Goal: Information Seeking & Learning: Learn about a topic

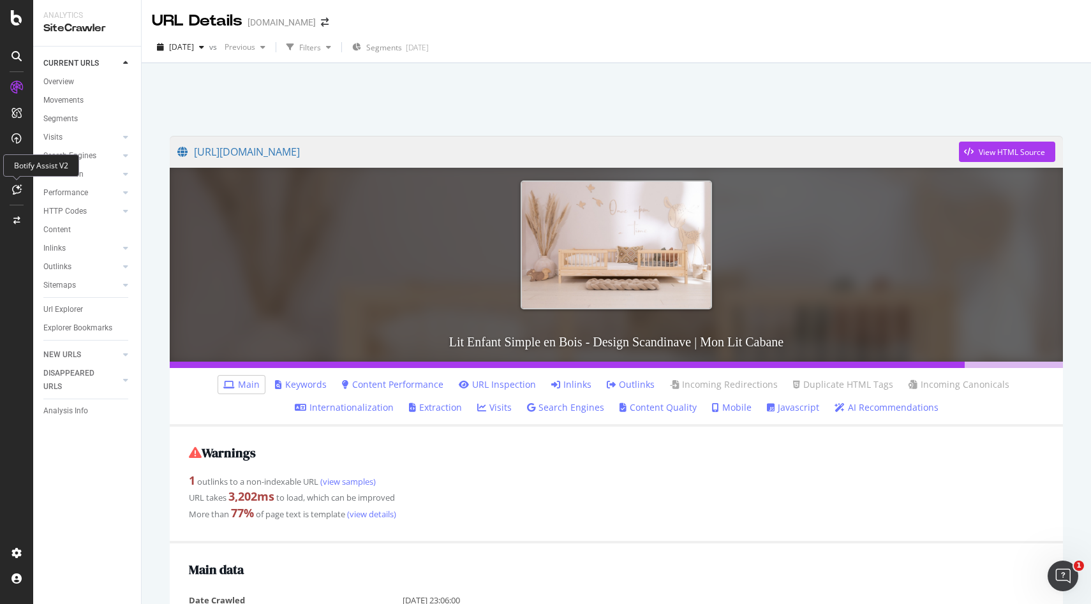
scroll to position [962, 0]
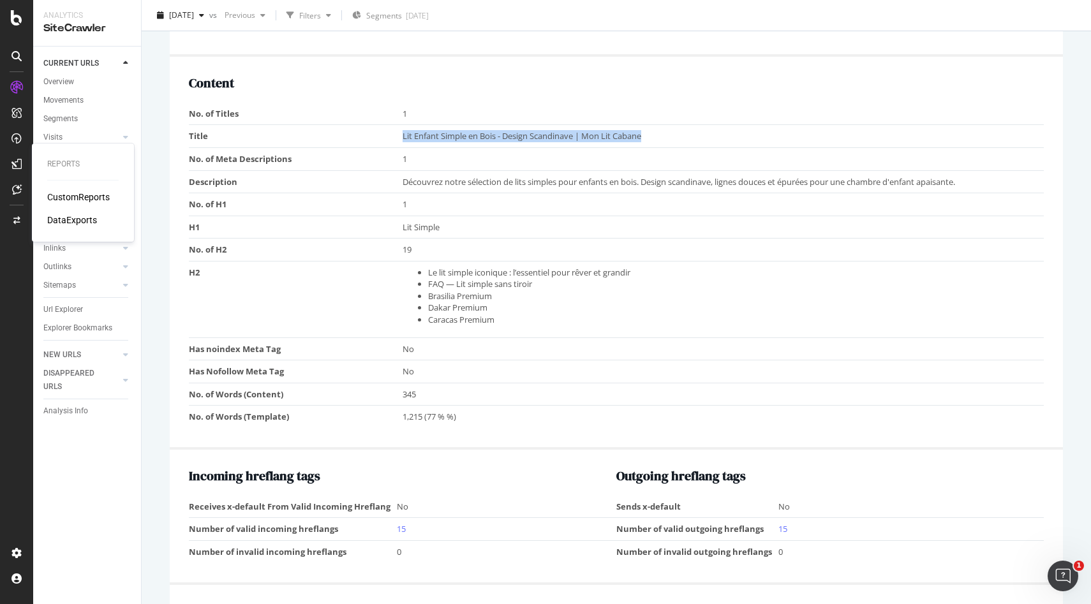
click at [93, 195] on div "CustomReports" at bounding box center [78, 197] width 63 height 13
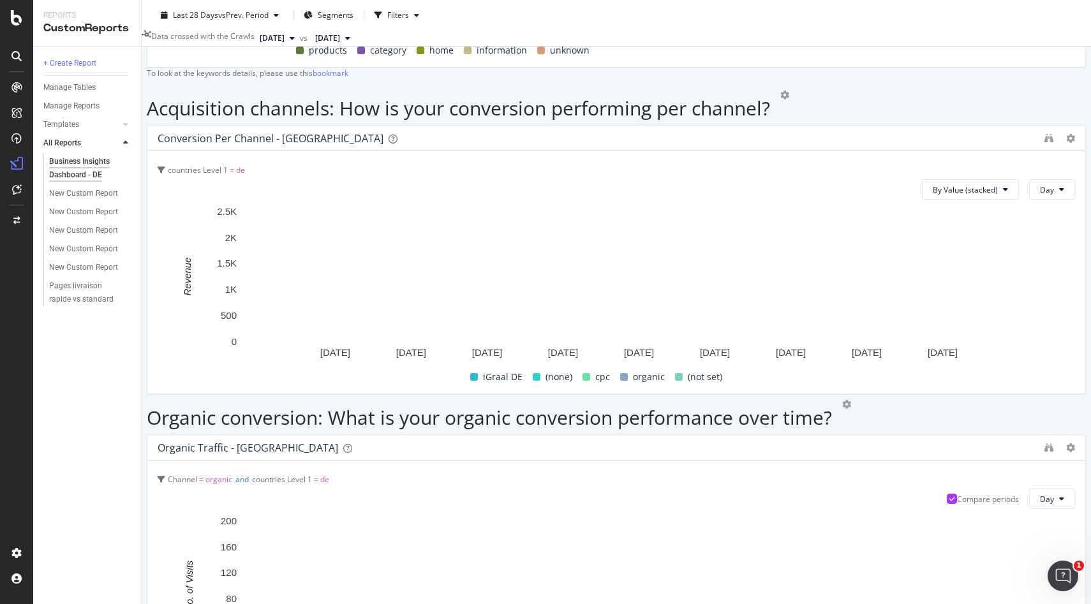
scroll to position [1534, 0]
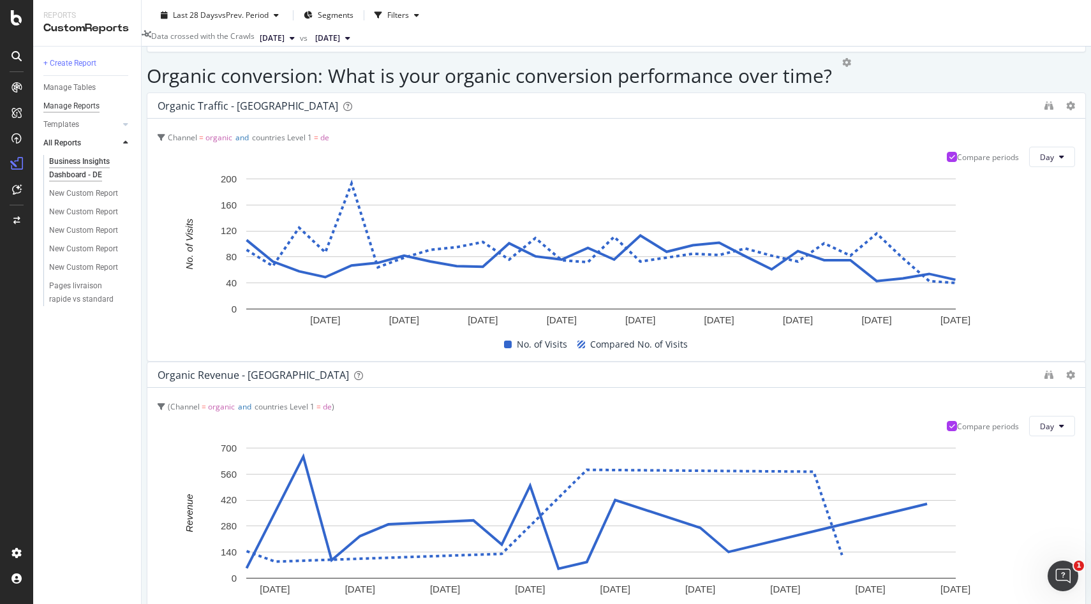
click at [86, 105] on div "Manage Reports" at bounding box center [71, 106] width 56 height 13
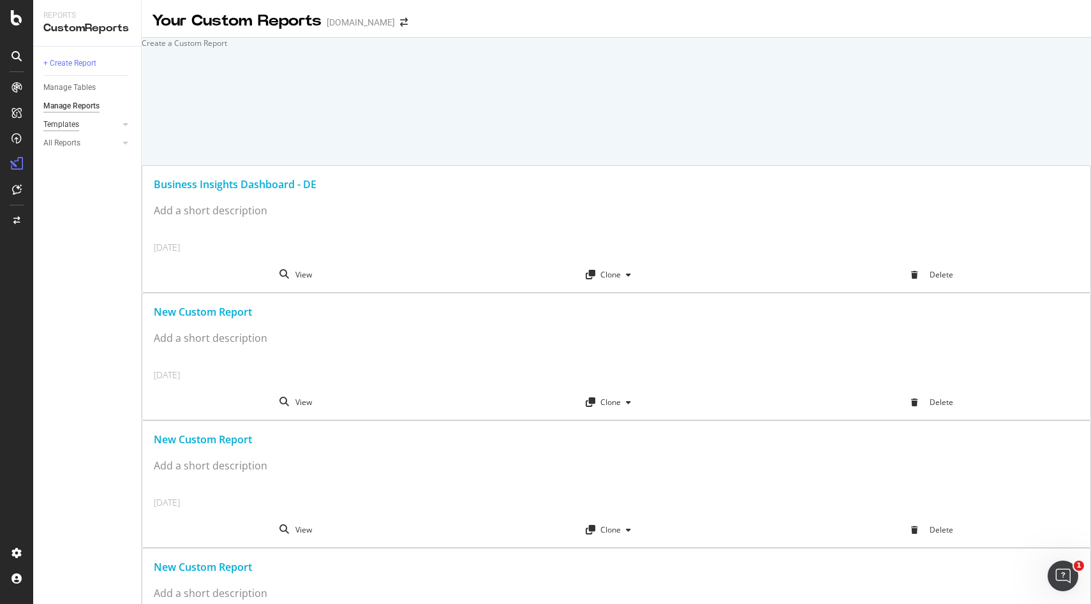
click at [76, 124] on div "Templates" at bounding box center [61, 124] width 36 height 13
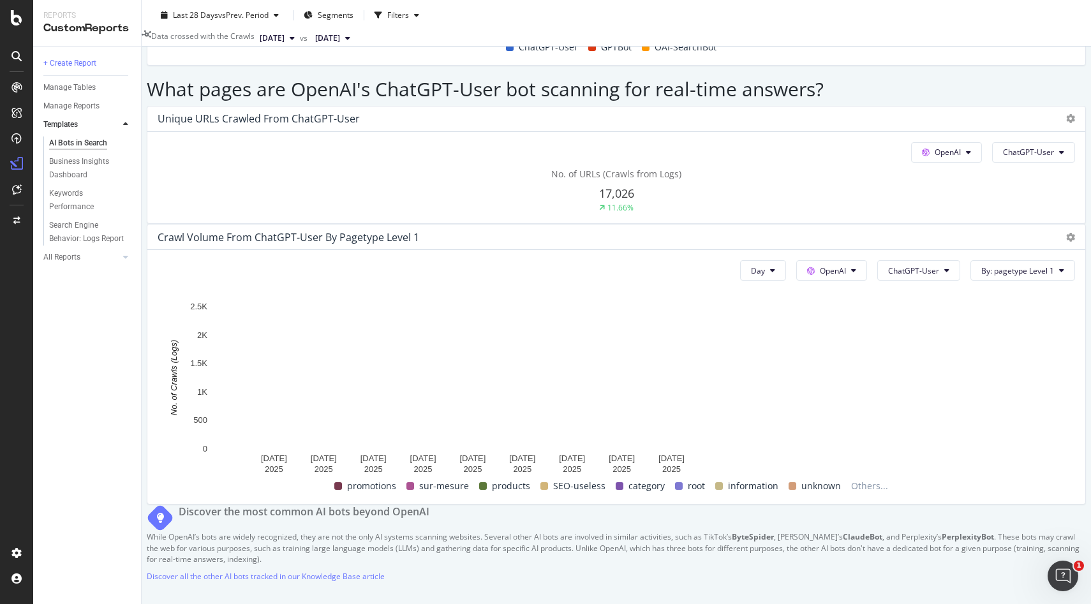
scroll to position [1213, 0]
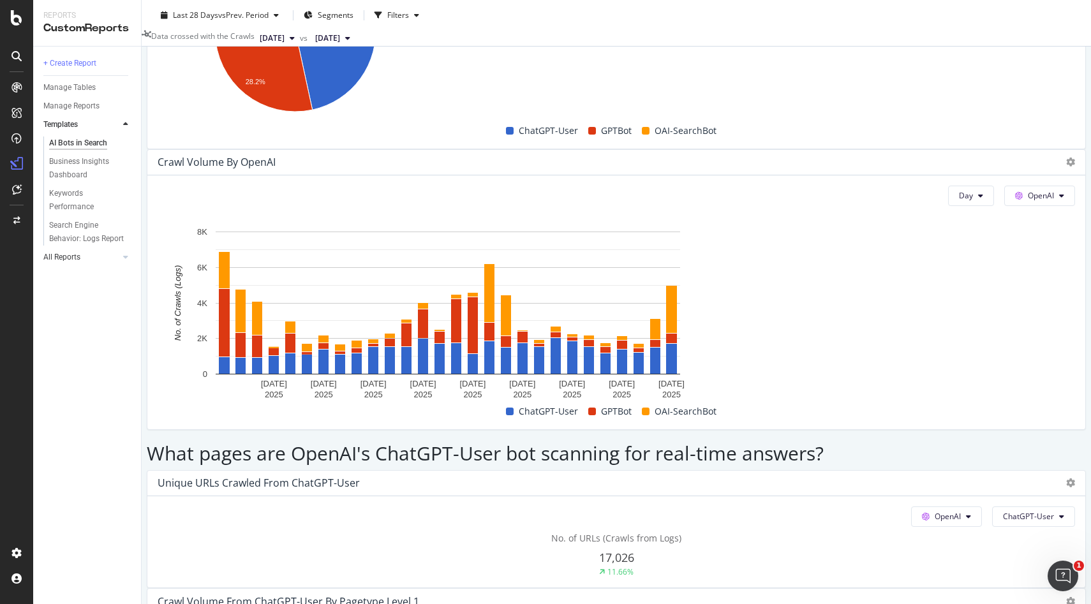
click at [115, 259] on div at bounding box center [113, 257] width 13 height 13
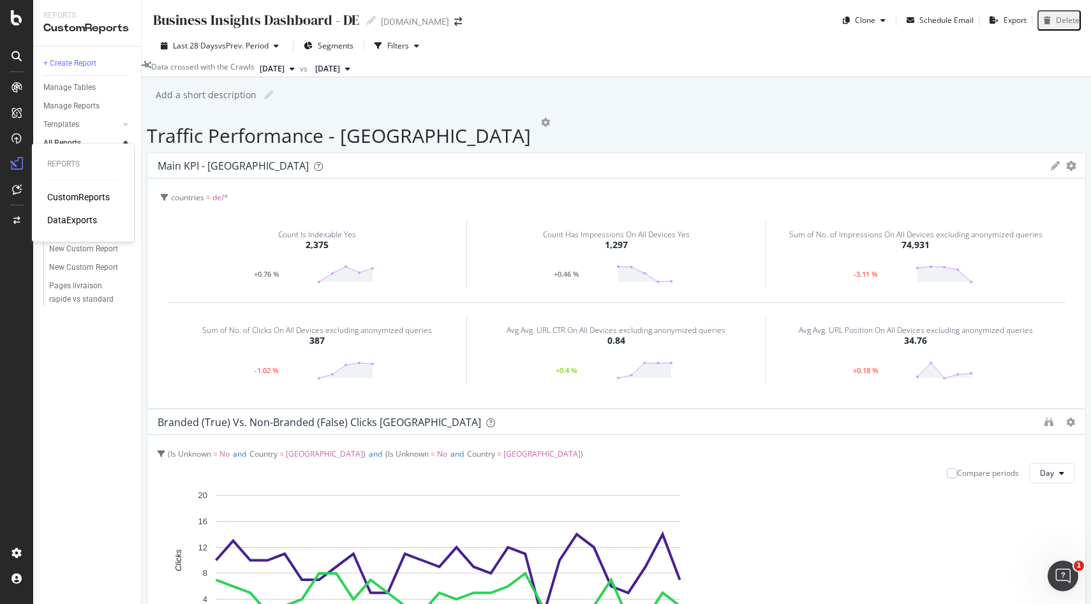
click at [82, 221] on div "DataExports" at bounding box center [72, 220] width 50 height 13
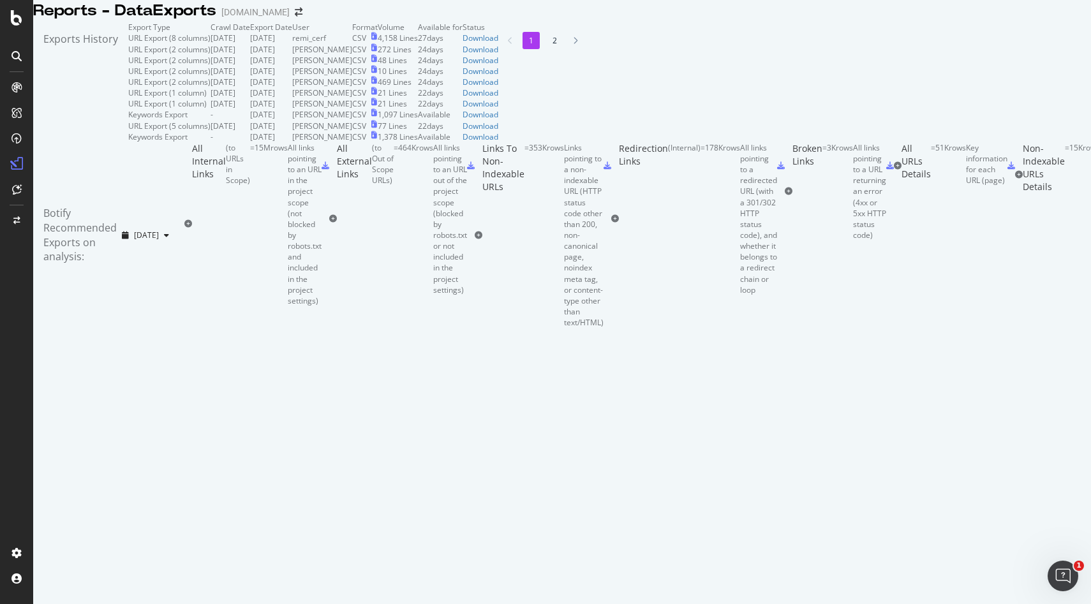
click at [546, 49] on li "2" at bounding box center [554, 40] width 17 height 17
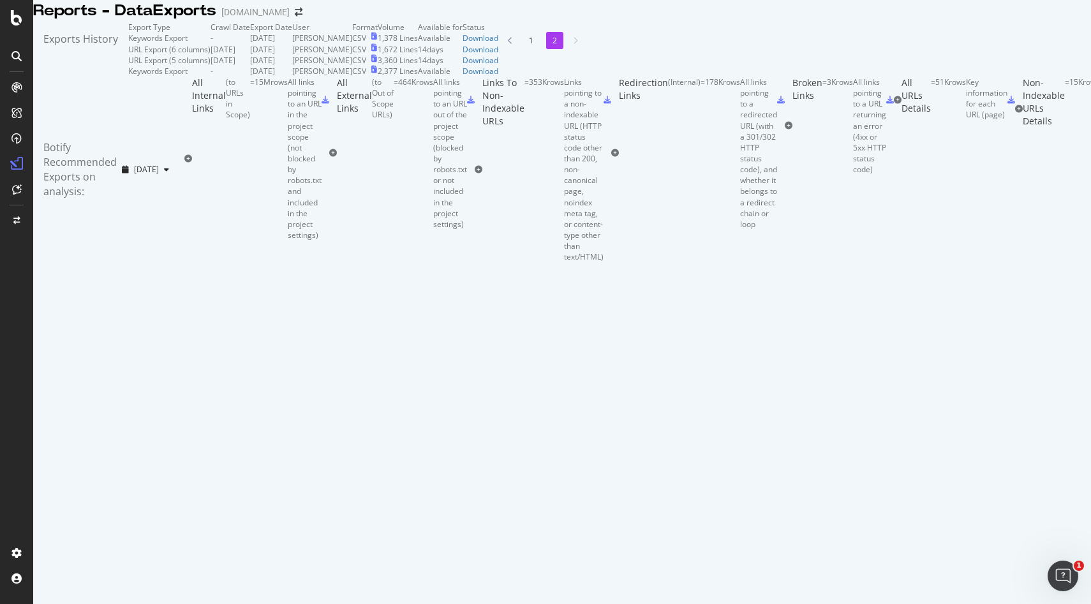
scroll to position [551, 0]
click at [19, 181] on div at bounding box center [16, 189] width 20 height 20
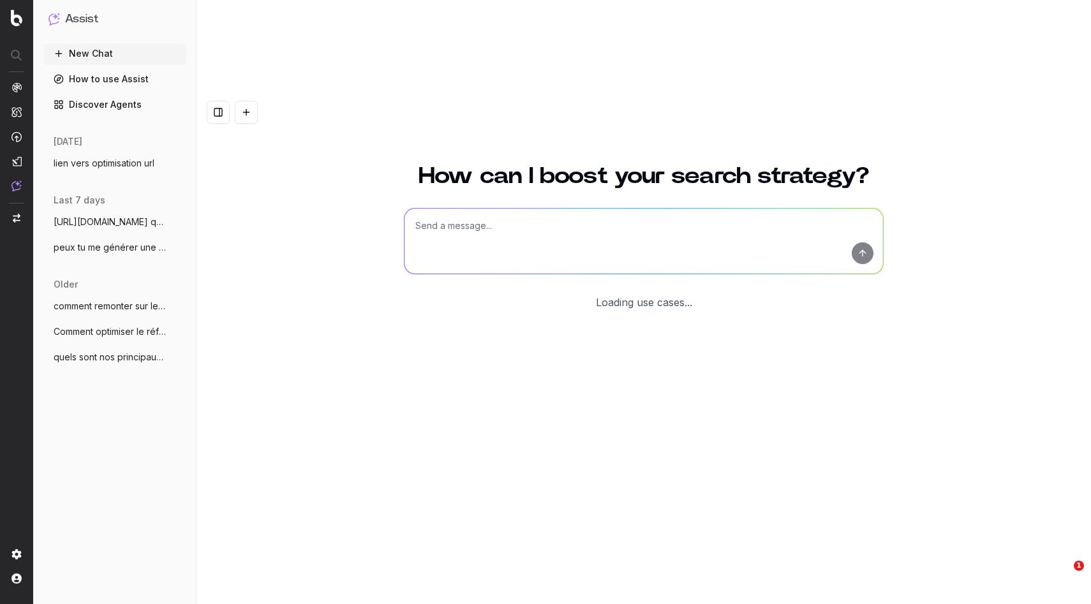
click at [513, 209] on textarea at bounding box center [644, 241] width 479 height 65
click at [485, 209] on textarea "je veux" at bounding box center [644, 241] width 479 height 65
click at [541, 209] on textarea "je veux" at bounding box center [644, 241] width 479 height 65
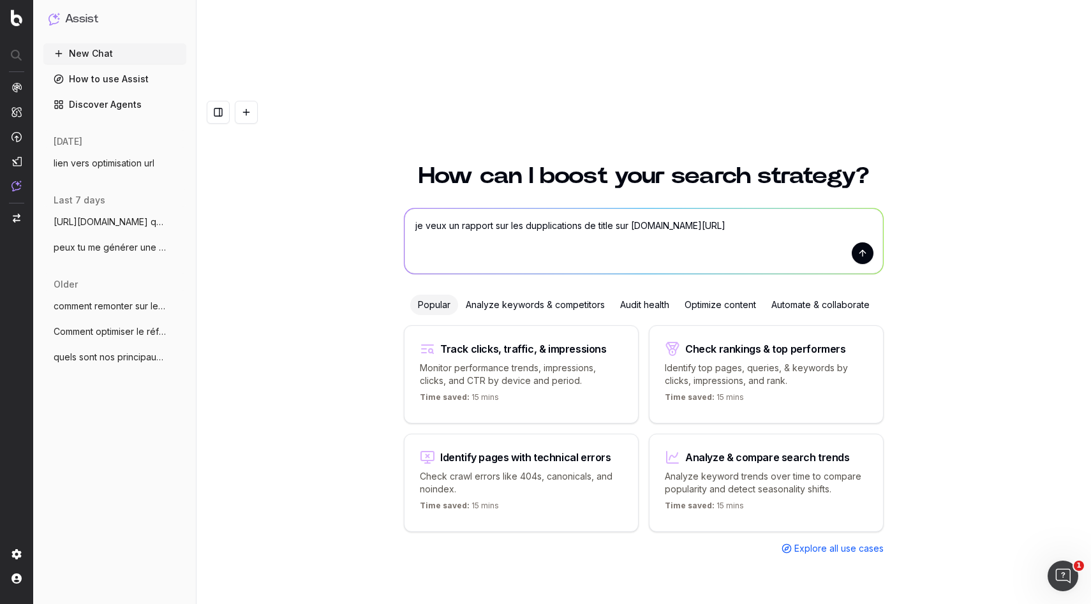
click at [551, 209] on textarea "je veux un rapport sur les dupplications de title sur monlitcabane.com/fr/" at bounding box center [644, 241] width 479 height 65
click at [536, 209] on textarea "je veux un rapport sur les dupplications de title sur monlitcabane.com/fr/" at bounding box center [644, 241] width 479 height 65
click at [597, 209] on textarea "je veux un rapport sur les duplications de title sur monlitcabane.com/fr/" at bounding box center [644, 241] width 479 height 65
click at [638, 209] on textarea "je veux un rapport sur les duplications de tittle sur monlitcabane.com/fr/" at bounding box center [644, 241] width 479 height 65
click at [600, 209] on textarea "je veux un rapport sur les duplications de tittle sur monlitcabane.com/fr/" at bounding box center [644, 241] width 479 height 65
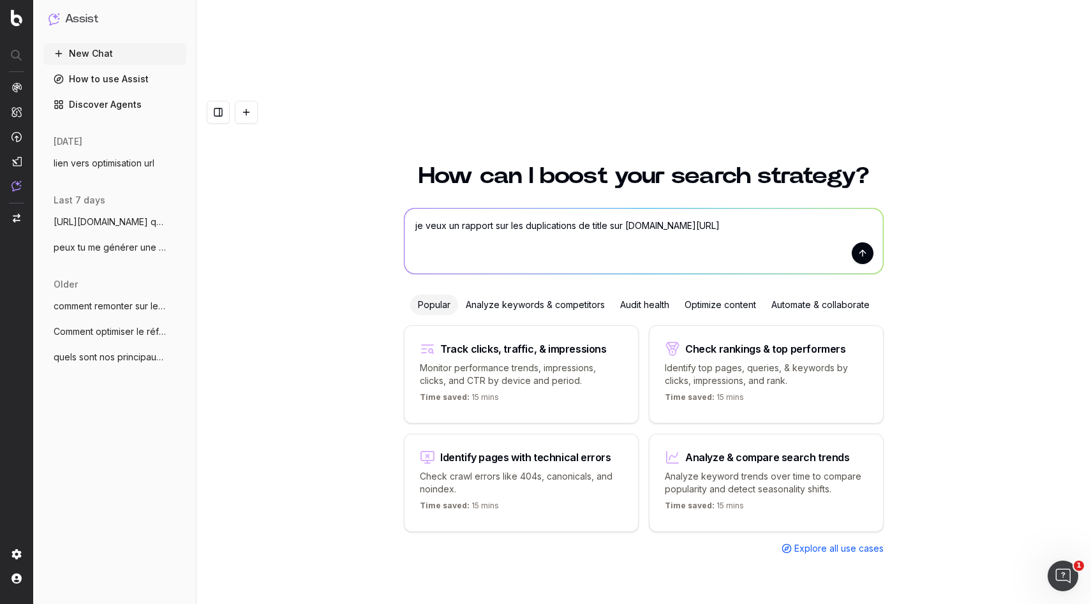
type textarea "je veux un rapport sur les duplications de title sur monlitcabane.com/fr/"
click at [868, 243] on button "submit" at bounding box center [863, 254] width 22 height 22
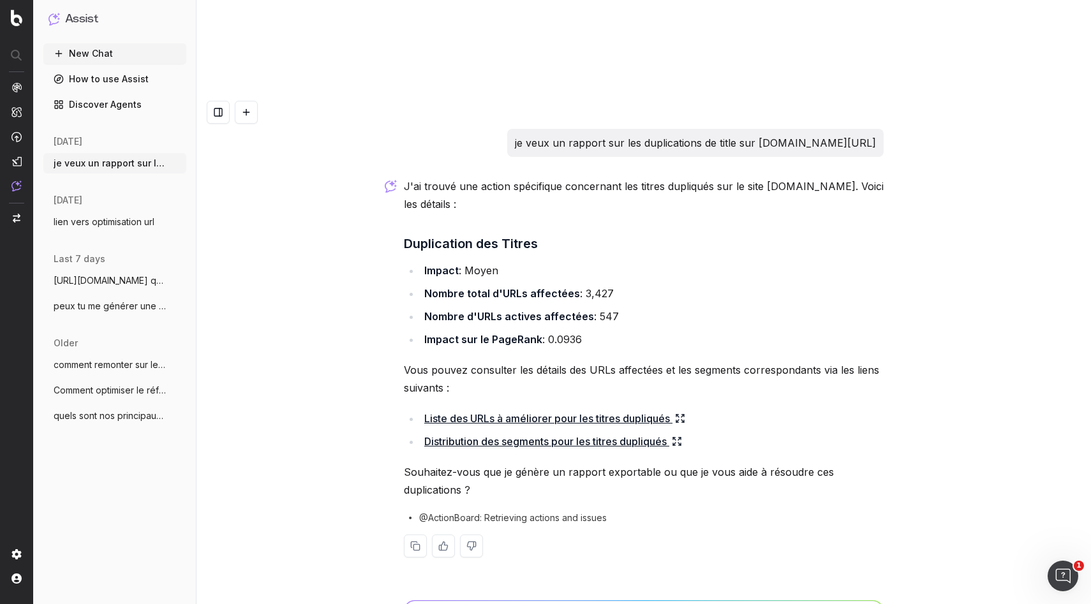
click at [613, 410] on link "Liste des URLs à améliorer pour les titres dupliqués" at bounding box center [554, 419] width 261 height 18
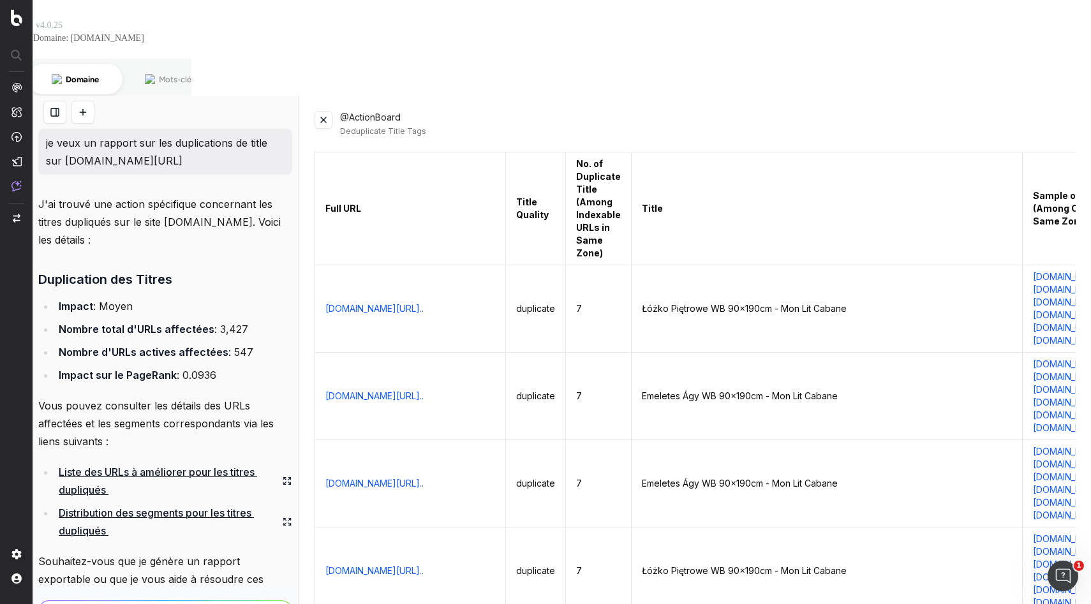
click at [319, 111] on button at bounding box center [324, 120] width 18 height 18
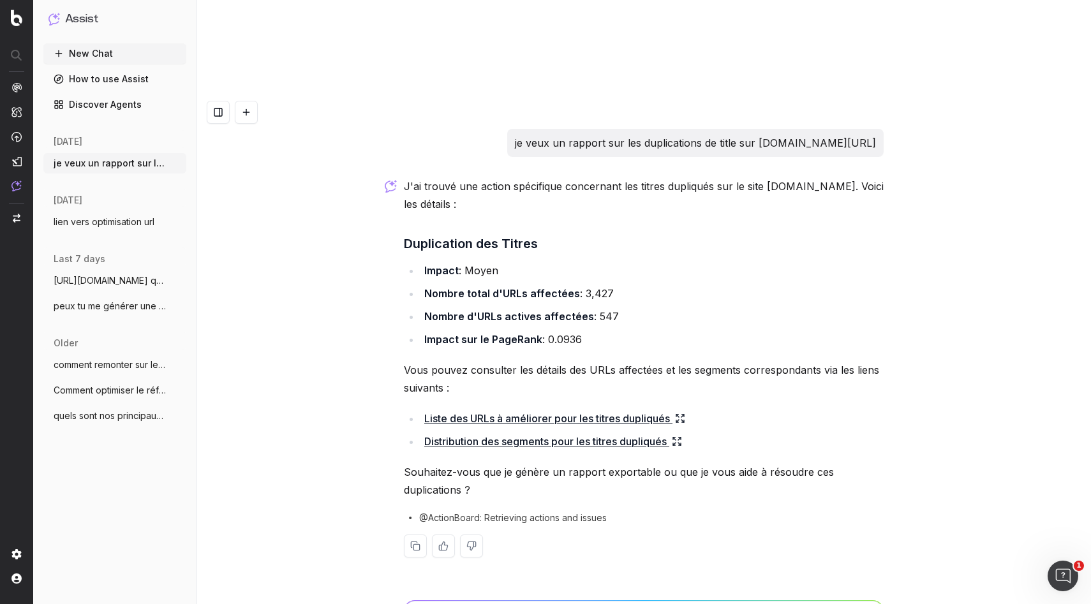
type textarea "peux tu me l'envoyer en version excel?"
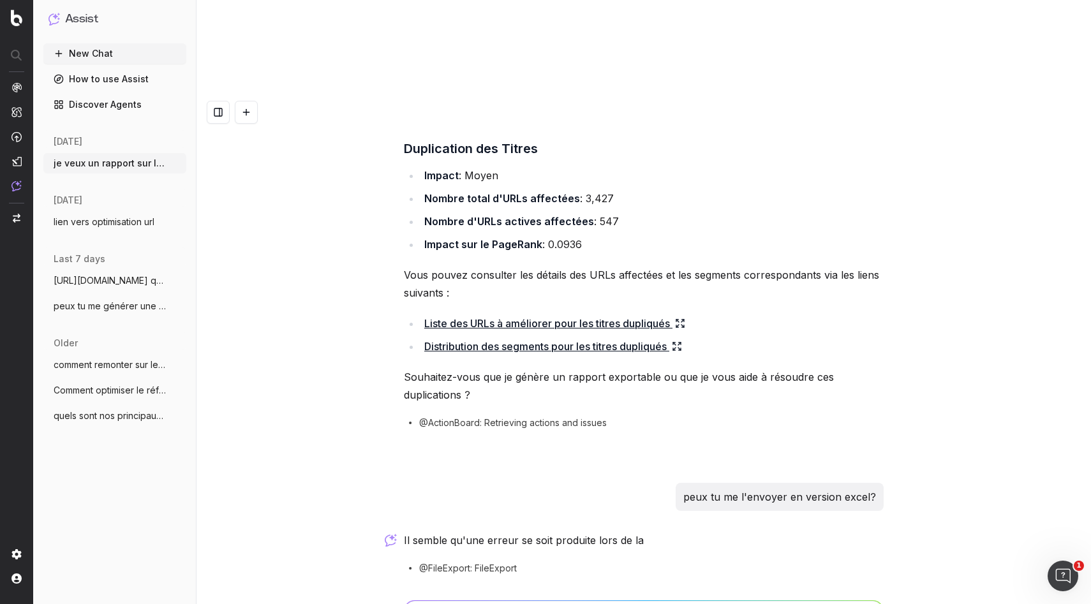
scroll to position [113, 0]
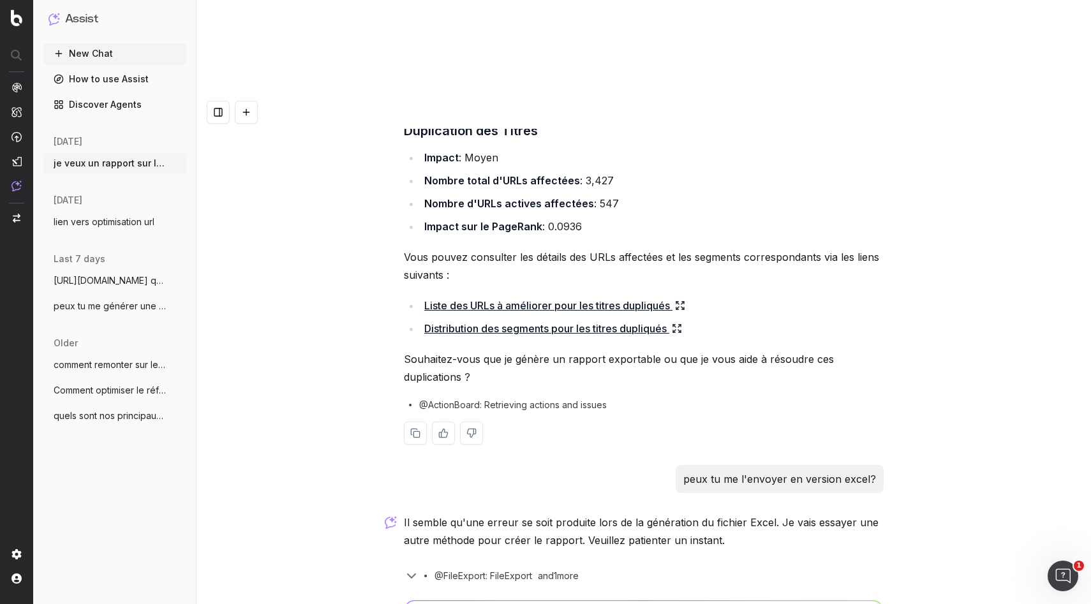
click at [572, 320] on link "Distribution des segments pour les titres dupliqués" at bounding box center [553, 329] width 258 height 18
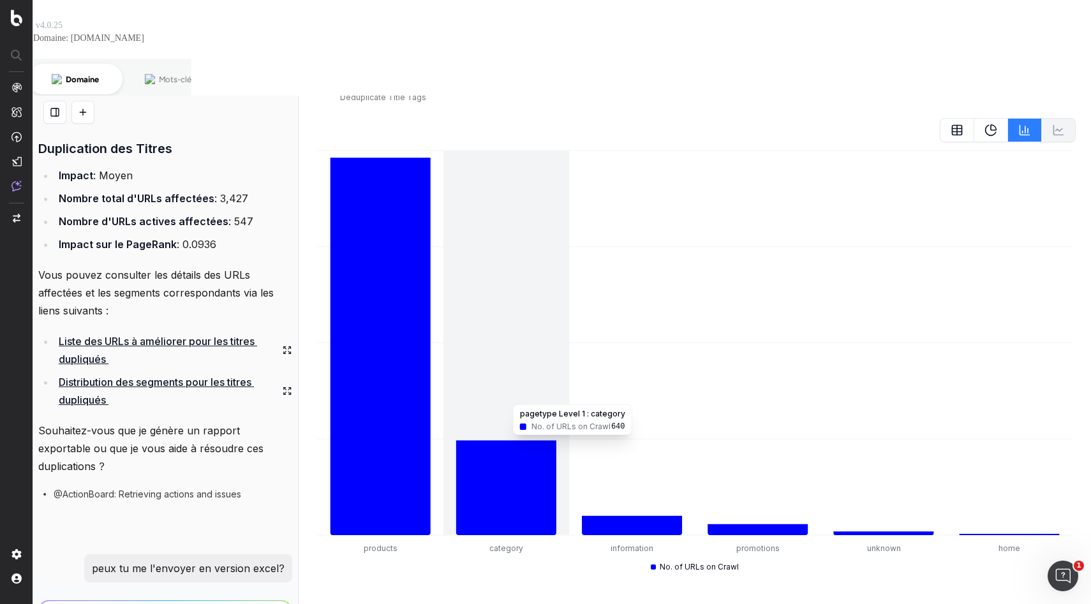
scroll to position [0, 0]
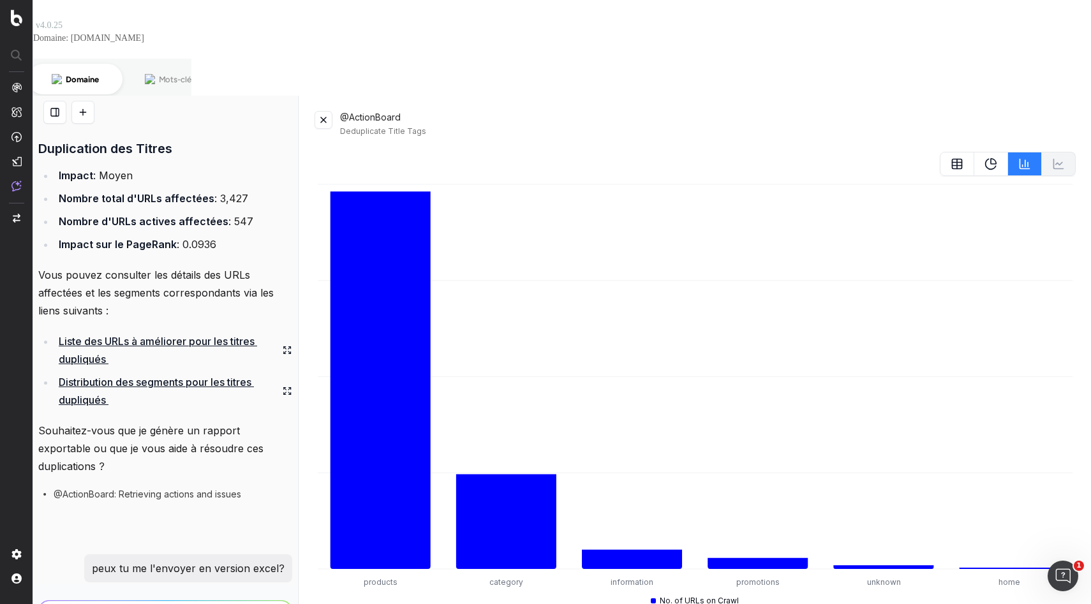
click at [325, 111] on button at bounding box center [324, 120] width 18 height 18
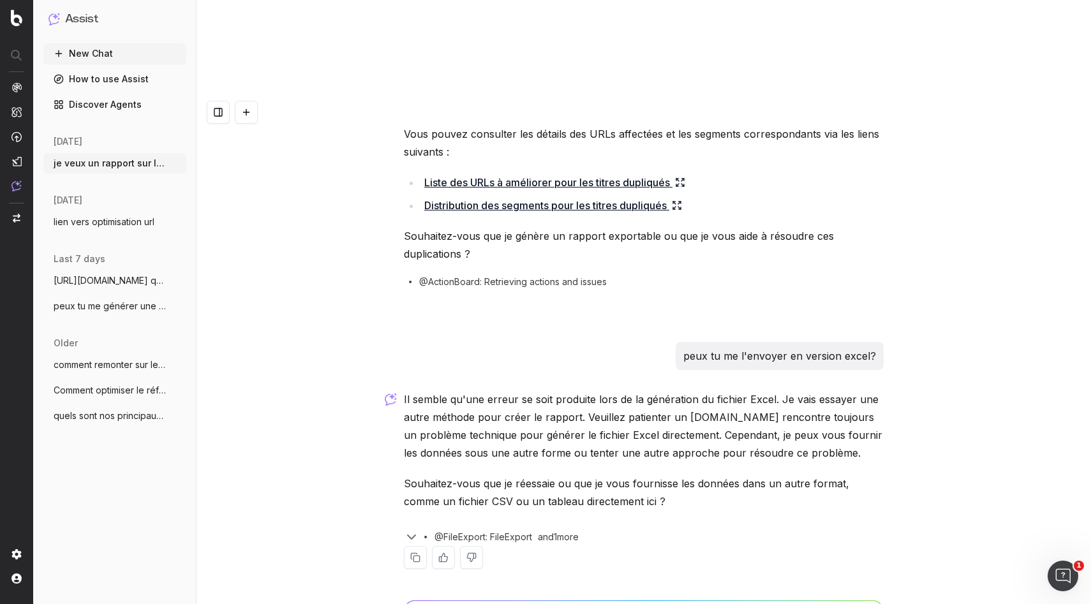
scroll to position [241, 0]
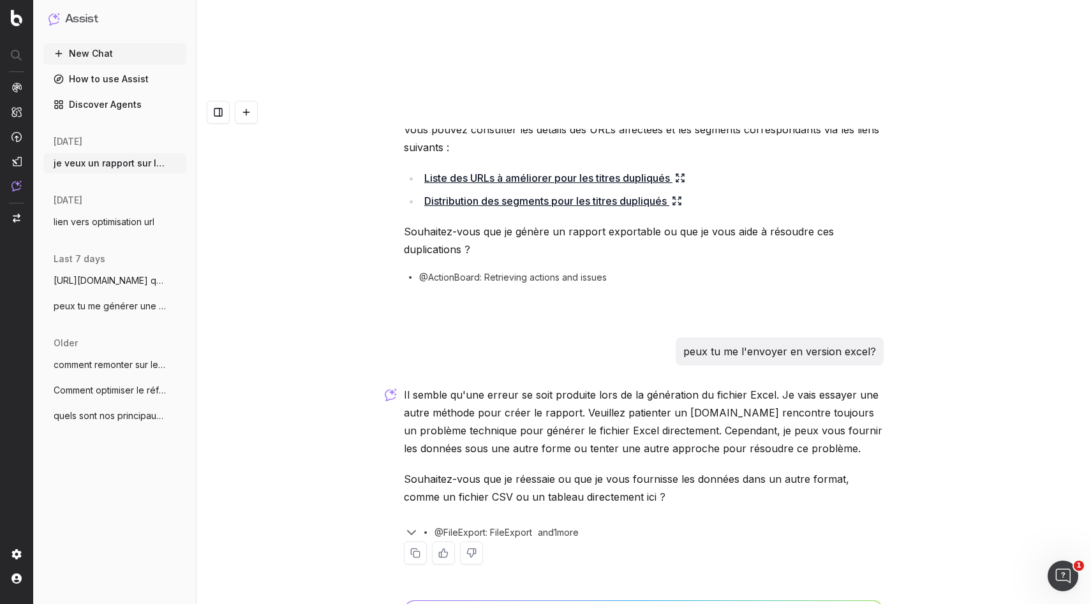
type textarea "oui en csv"
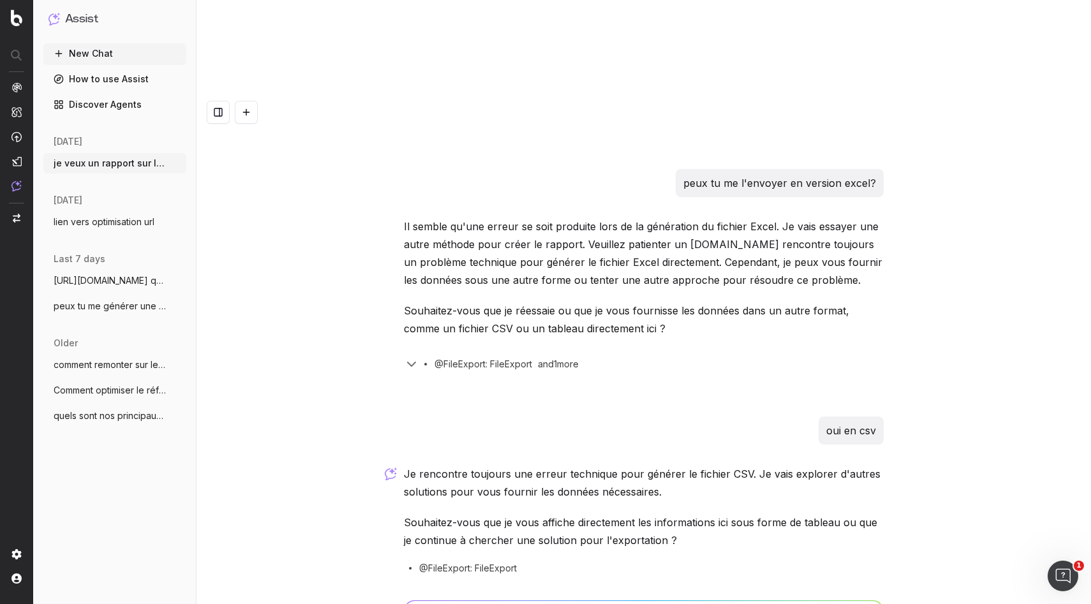
scroll to position [452, 0]
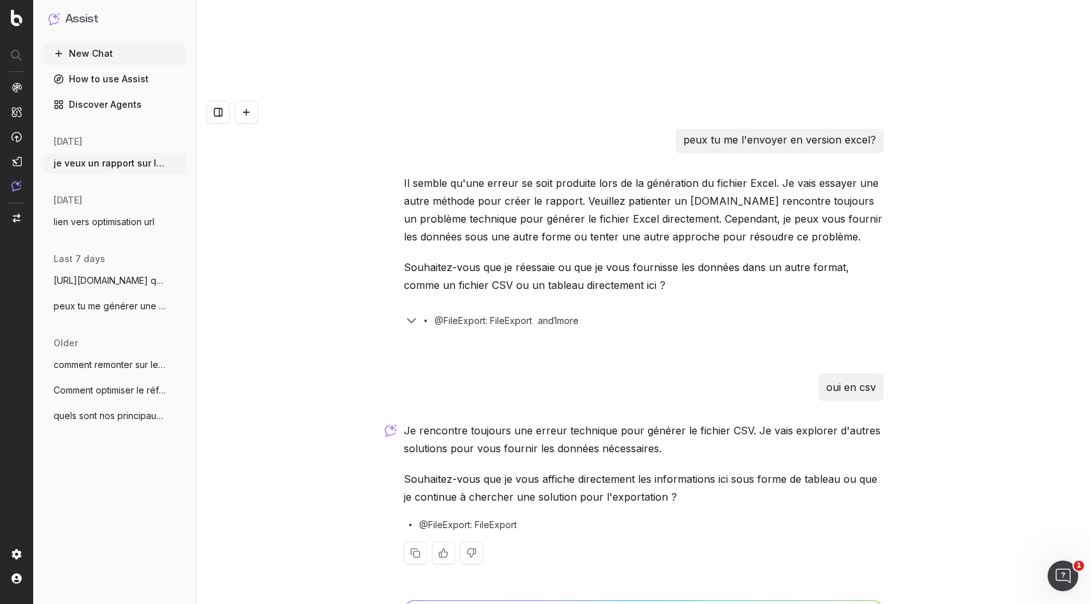
click at [494, 519] on span "@FileExport: FileExport" at bounding box center [468, 525] width 98 height 13
click at [474, 519] on span "@FileExport: FileExport" at bounding box center [468, 525] width 98 height 13
type textarea "donne moi le lien dans botify pour avoir cette info"
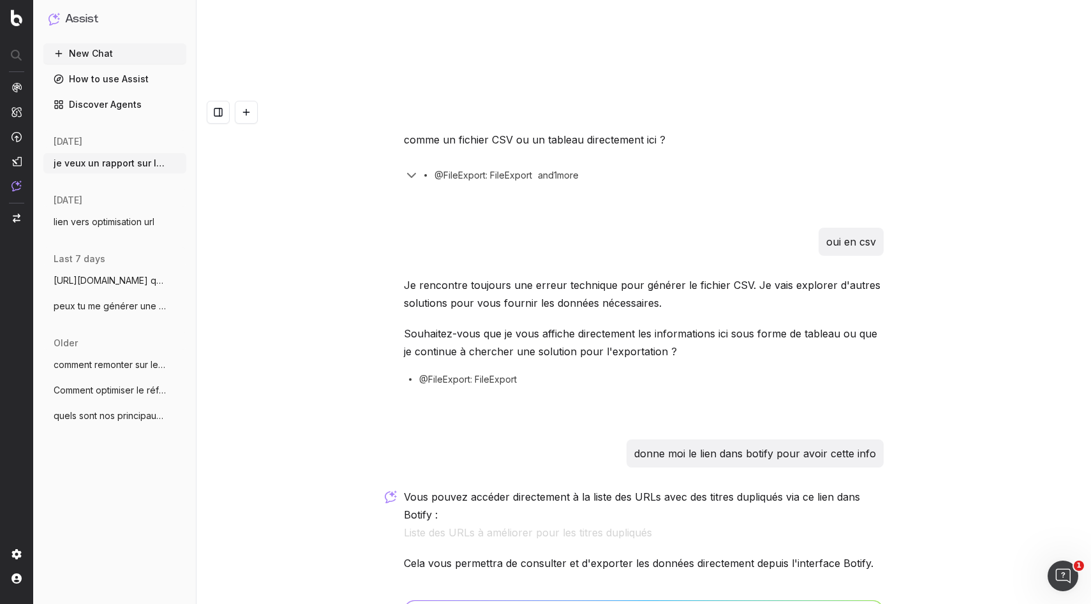
scroll to position [641, 0]
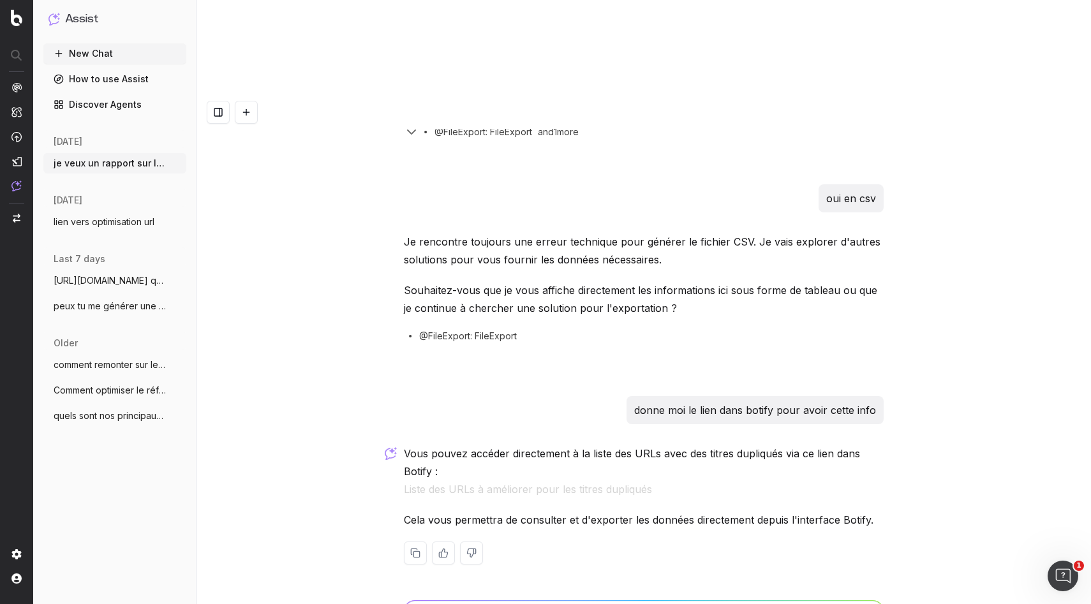
click at [588, 481] on button "Liste des URLs à améliorer pour les titres dupliqués" at bounding box center [528, 490] width 248 height 18
click at [553, 481] on button "Liste des URLs à améliorer pour les titres dupliqués" at bounding box center [528, 490] width 248 height 18
click at [520, 511] on p "Cela vous permettra de consulter et d'exporter les données directement depuis l…" at bounding box center [644, 520] width 480 height 18
click at [496, 481] on button "Liste des URLs à améliorer pour les titres dupliqués" at bounding box center [528, 490] width 248 height 18
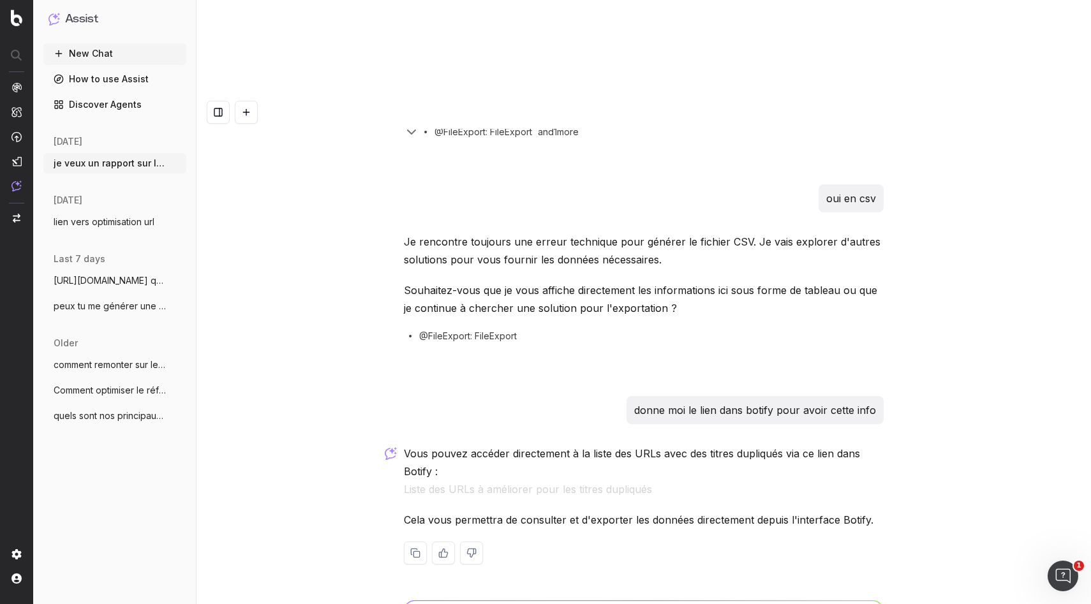
click at [519, 481] on button "Liste des URLs à améliorer pour les titres dupliqués" at bounding box center [528, 490] width 248 height 18
click at [624, 477] on div "Vous pouvez accéder directement à la liste des URLs avec des titres dupliqués v…" at bounding box center [644, 515] width 480 height 140
click at [657, 445] on div "Vous pouvez accéder directement à la liste des URLs avec des titres dupliqués v…" at bounding box center [644, 515] width 480 height 140
click at [601, 481] on button "Liste des URLs à améliorer pour les titres dupliqués" at bounding box center [528, 490] width 248 height 18
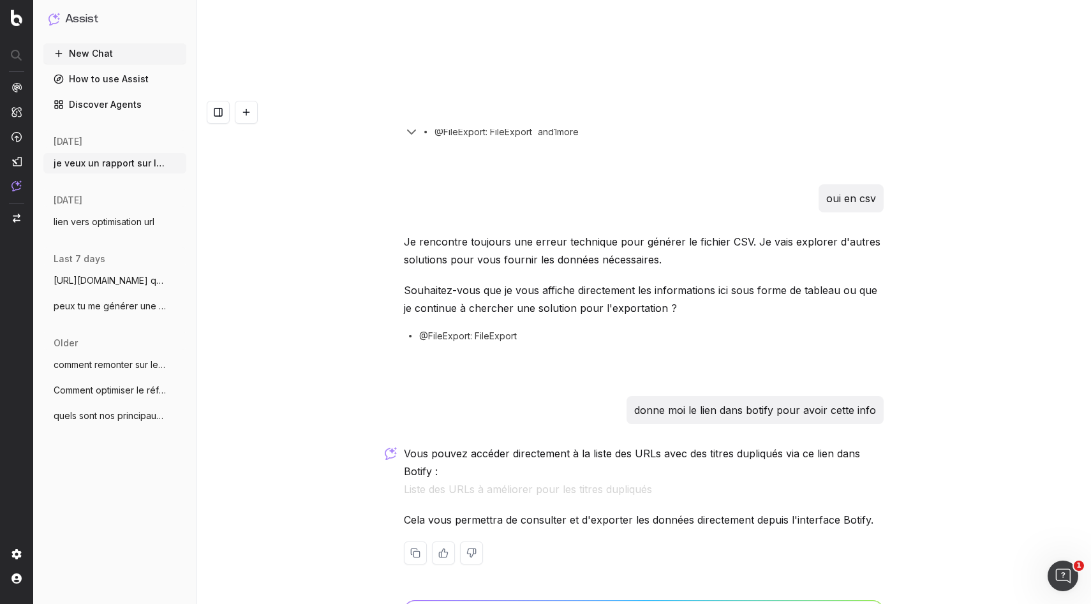
type textarea "ce lien ne marche pas"
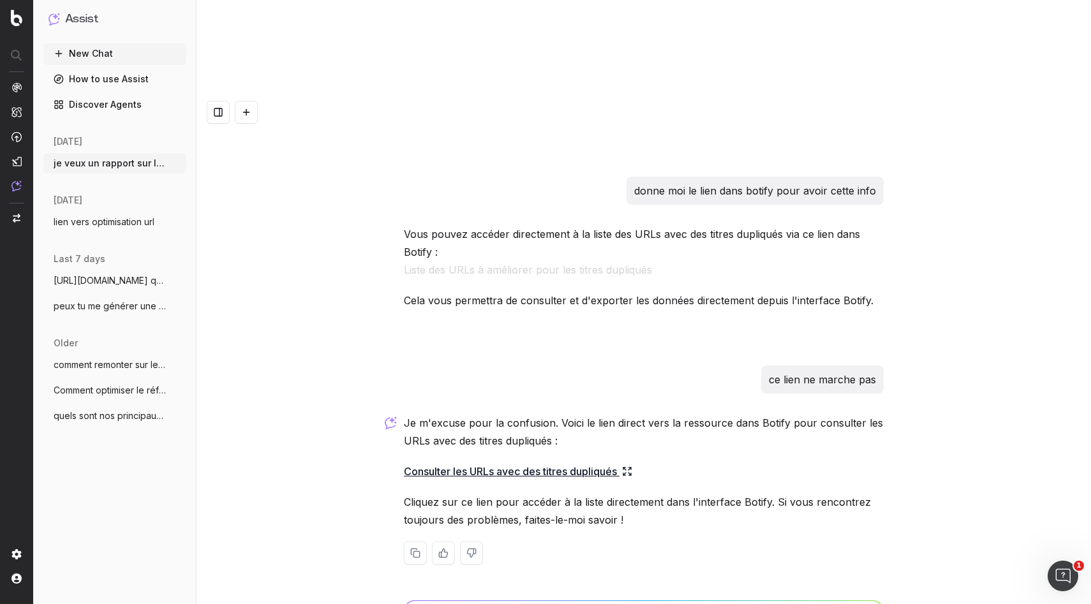
click at [560, 463] on link "Consulter les URLs avec des titres dupliqués" at bounding box center [518, 472] width 228 height 18
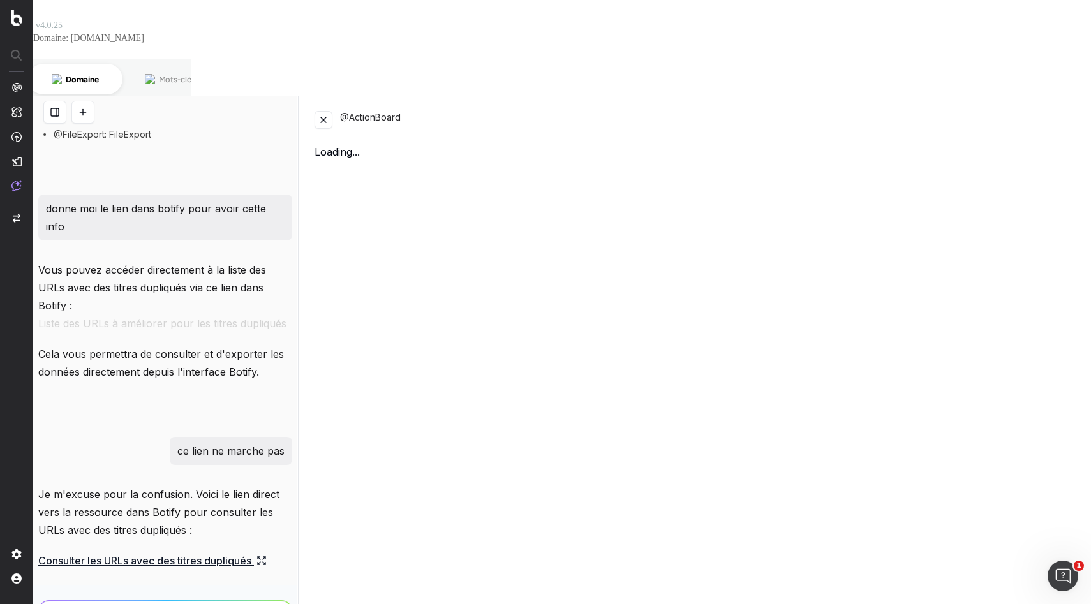
scroll to position [1075, 0]
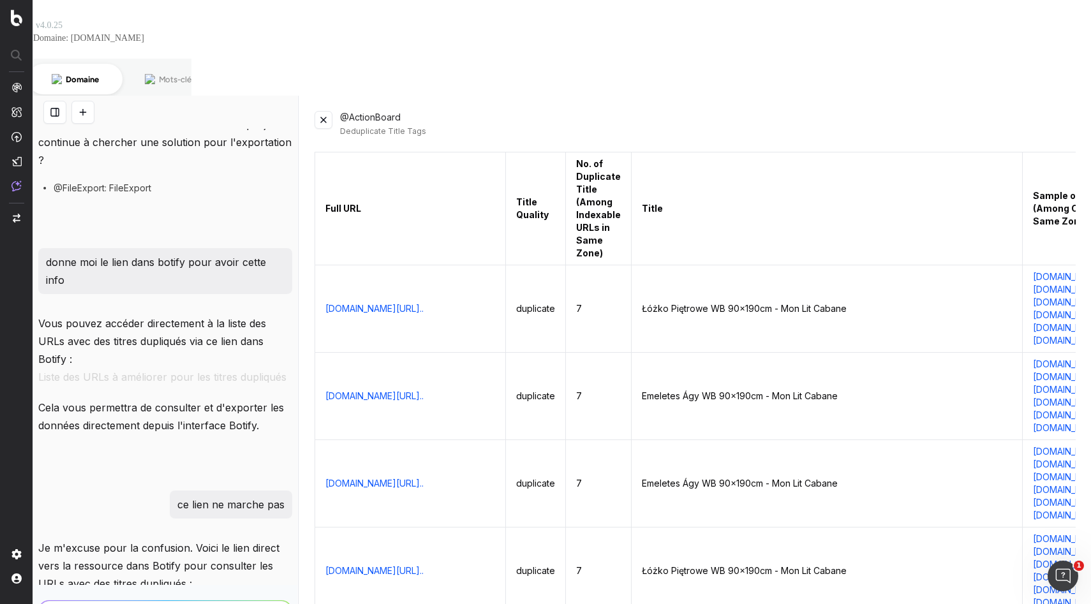
click at [324, 111] on button at bounding box center [324, 120] width 18 height 18
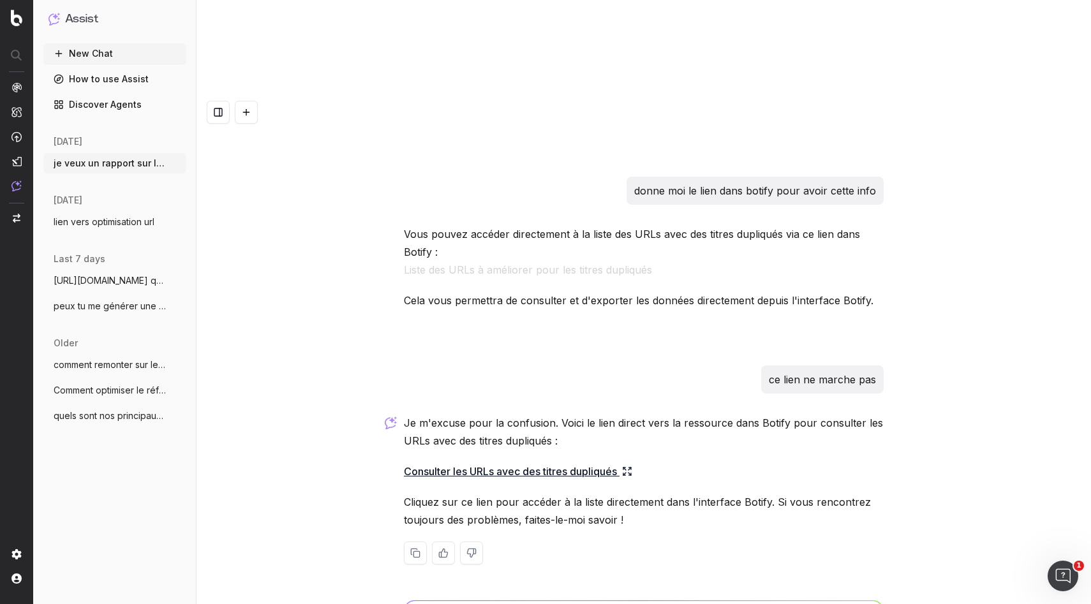
scroll to position [861, 0]
click at [59, 146] on span "ActionBoard" at bounding box center [71, 149] width 50 height 10
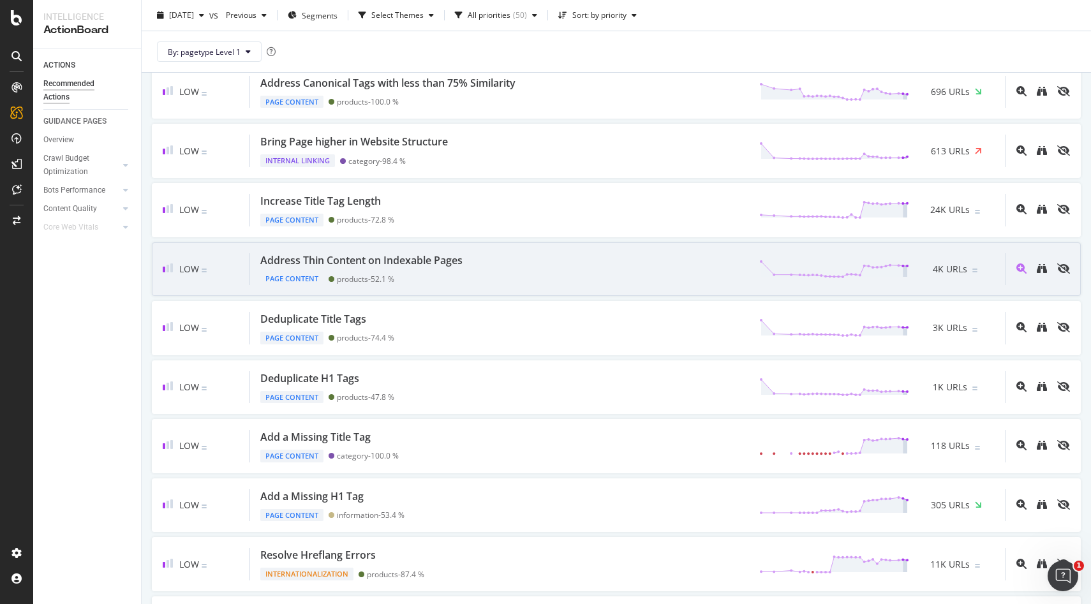
scroll to position [999, 0]
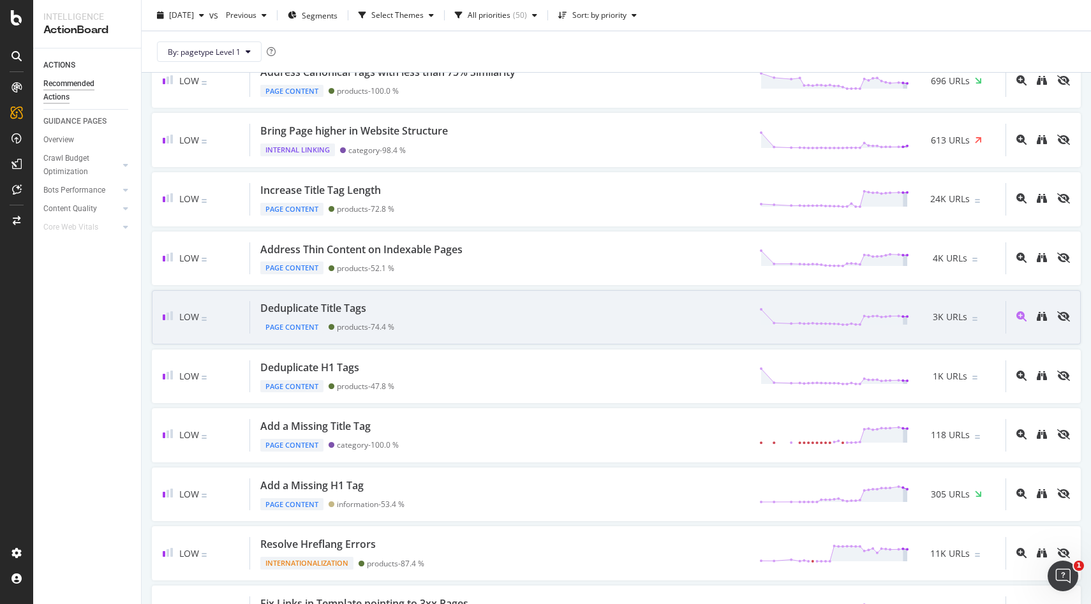
click at [422, 324] on div "Deduplicate Title Tags Page Content products - 74.4 % 3K URLs" at bounding box center [628, 317] width 756 height 33
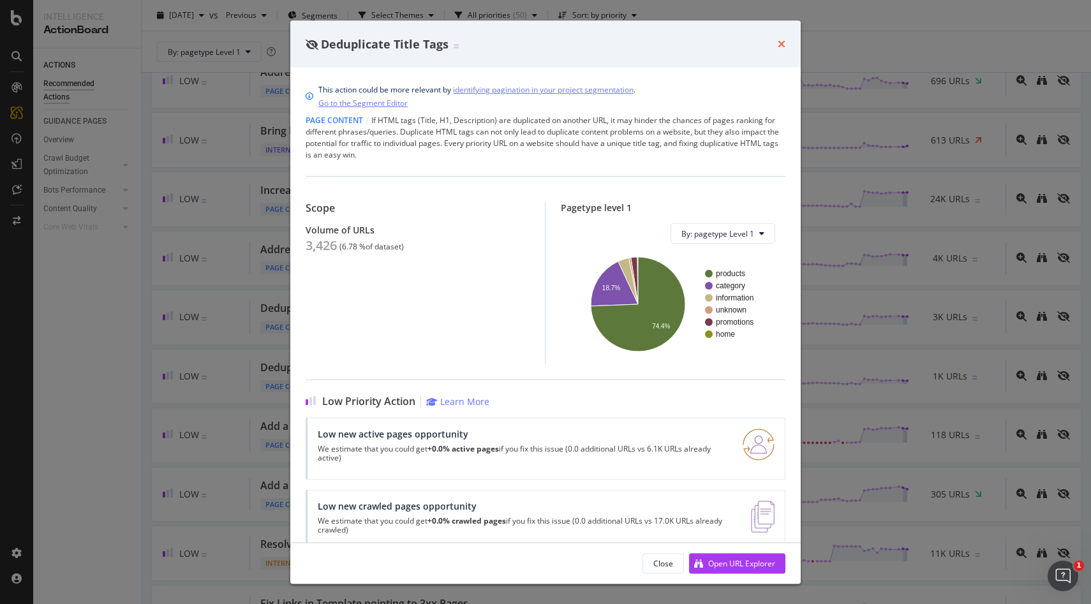
click at [780, 40] on icon "times" at bounding box center [782, 44] width 8 height 10
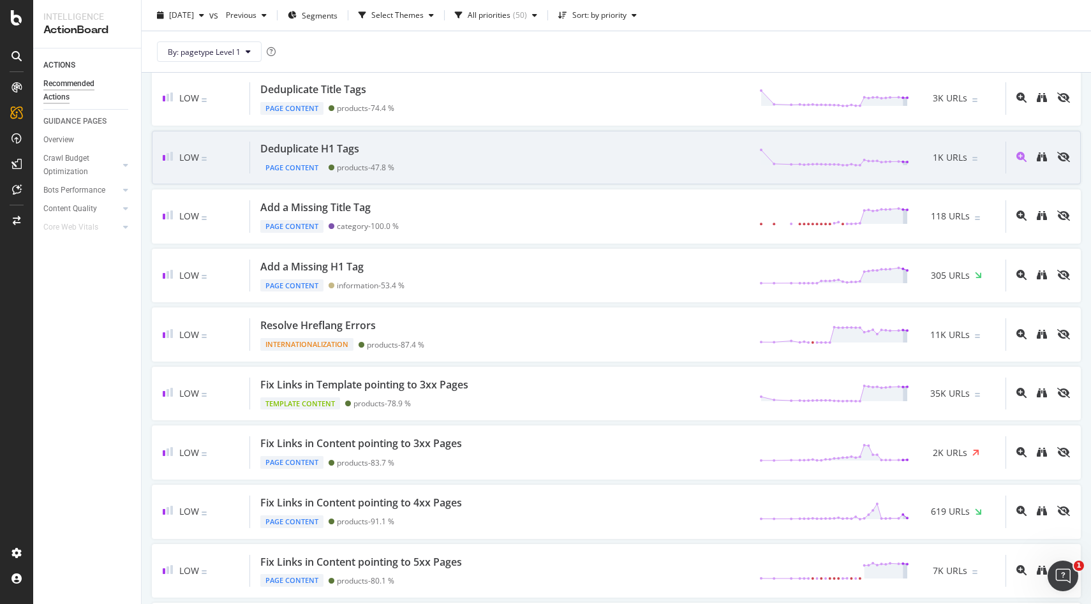
scroll to position [1218, 0]
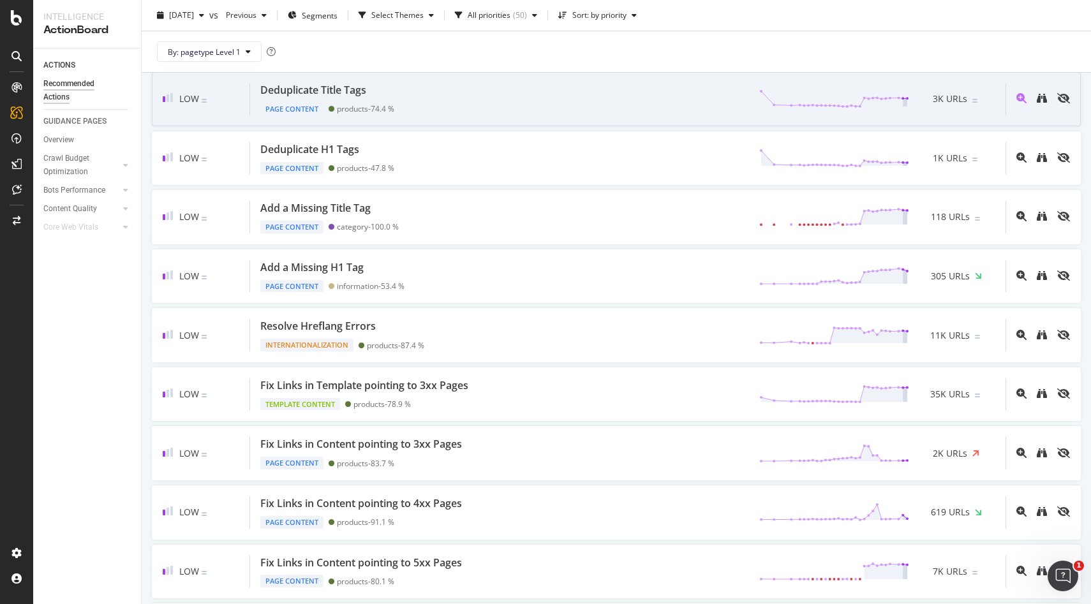
click at [452, 98] on div "Deduplicate Title Tags Page Content products - 74.4 % 3K URLs" at bounding box center [628, 99] width 756 height 33
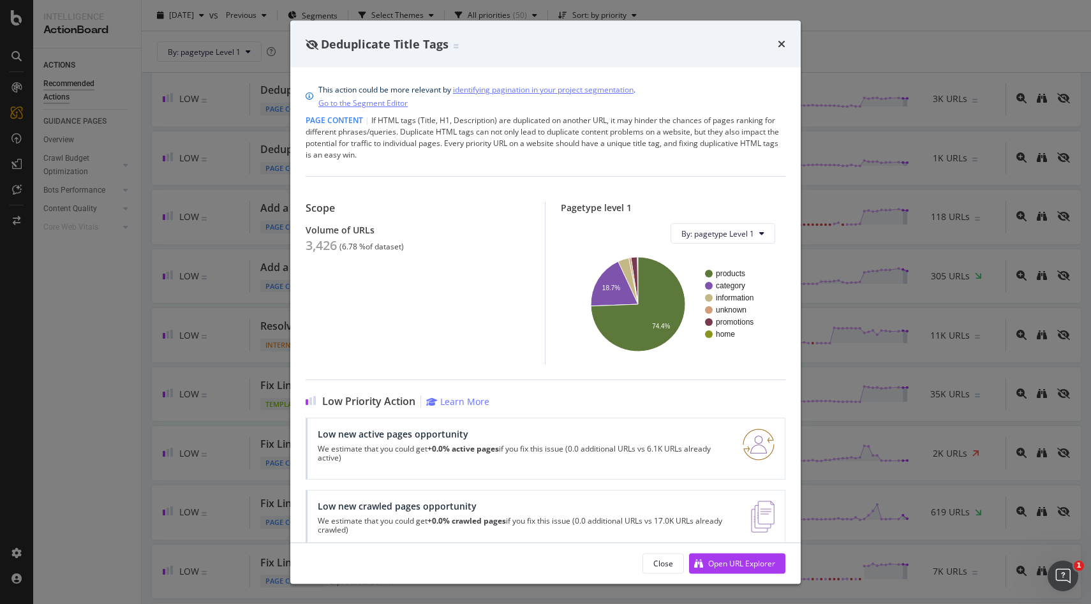
scroll to position [24, 0]
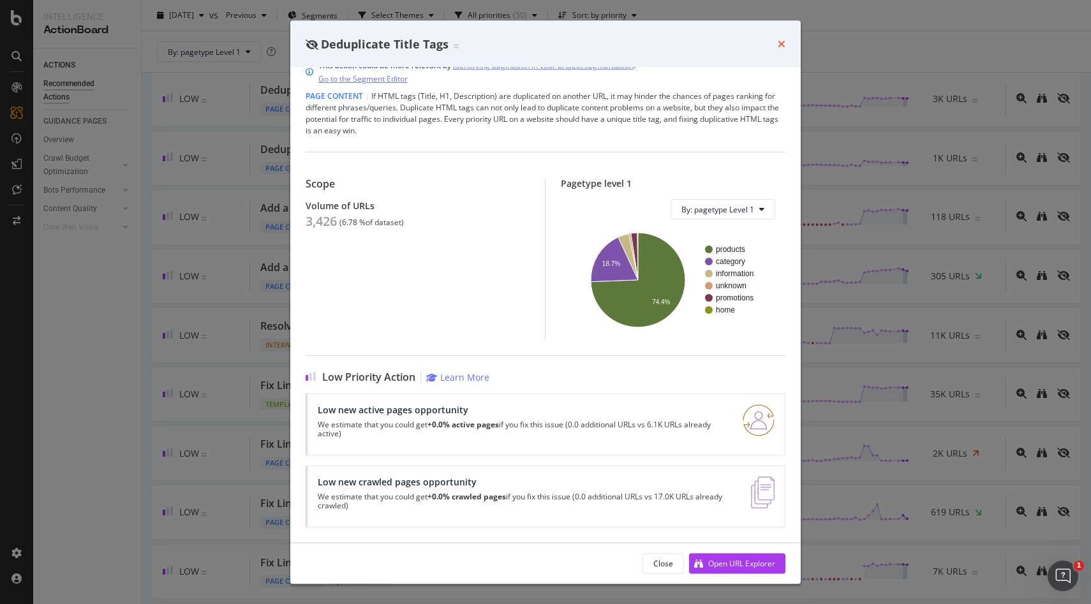
click at [781, 48] on icon "times" at bounding box center [782, 44] width 8 height 10
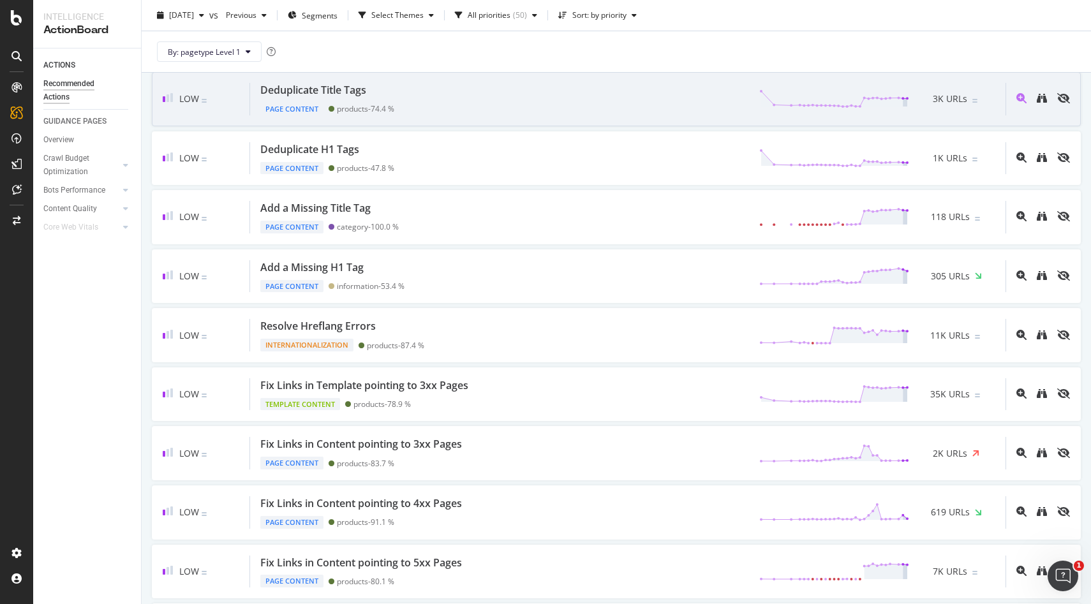
click at [1020, 92] on div at bounding box center [1038, 99] width 64 height 33
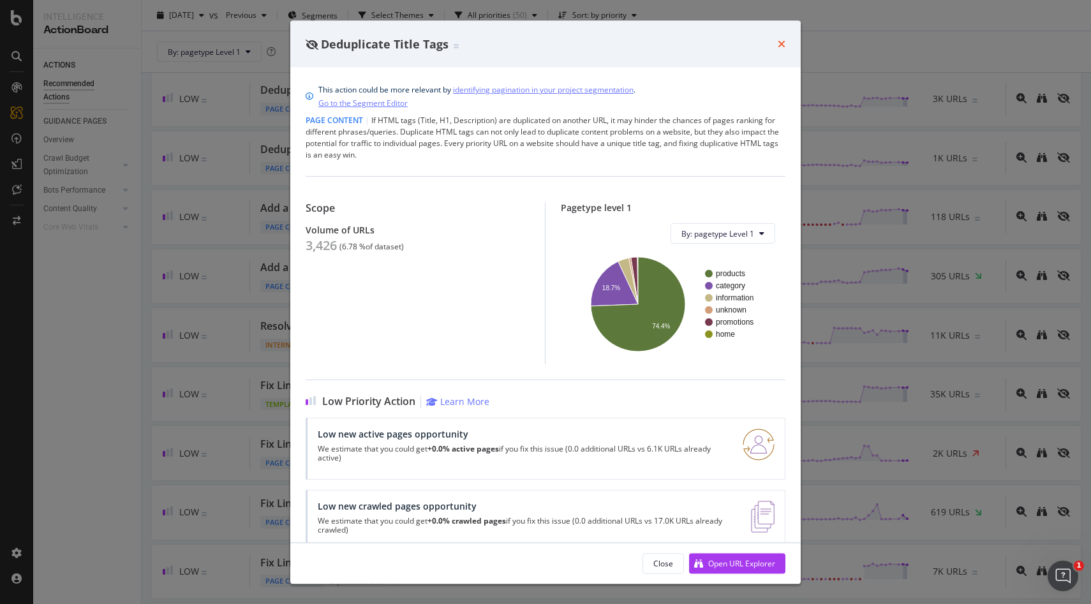
click at [779, 45] on icon "times" at bounding box center [782, 44] width 8 height 10
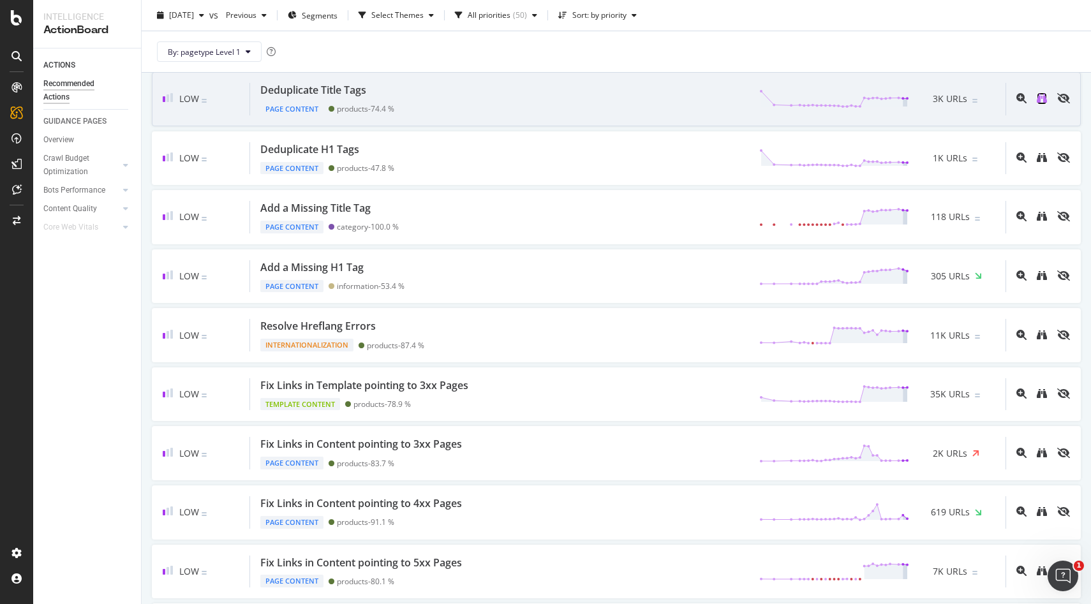
click at [1043, 98] on icon "binoculars" at bounding box center [1042, 98] width 10 height 10
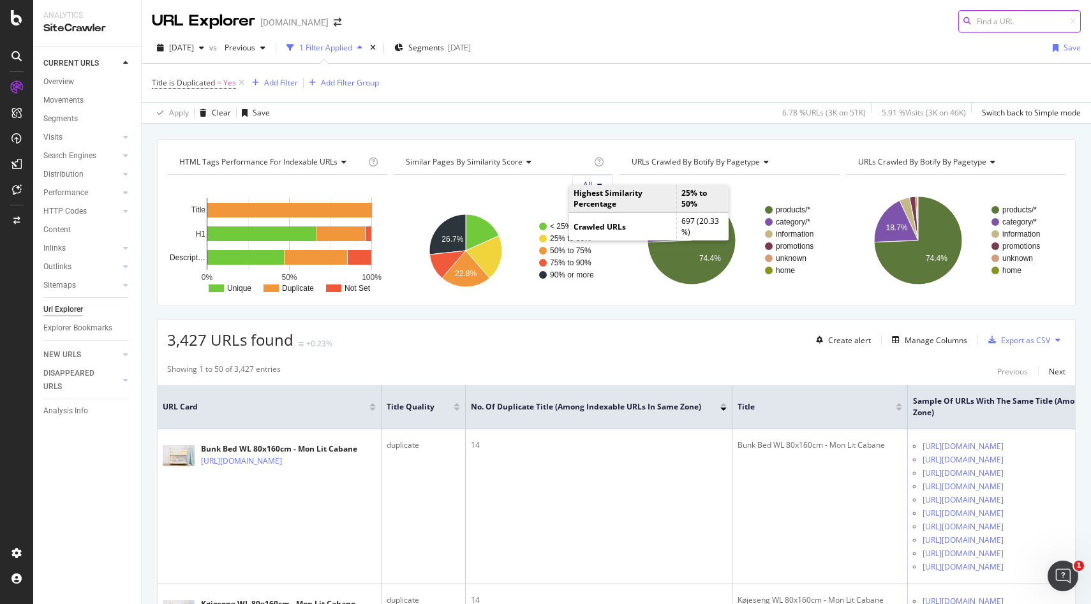
paste input "https://monlitcabane.com/fr/meubles/7961-bureau-et-chaise-avec-tableau-magnetiq…"
type input "https://monlitcabane.com/fr/meubles/7961-bureau-et-chaise-avec-tableau-magnetiq…"
click at [740, 50] on div "2025 Sep. 6th vs Previous 1 Filter Applied Segments 2025-06-19 Save" at bounding box center [617, 51] width 950 height 26
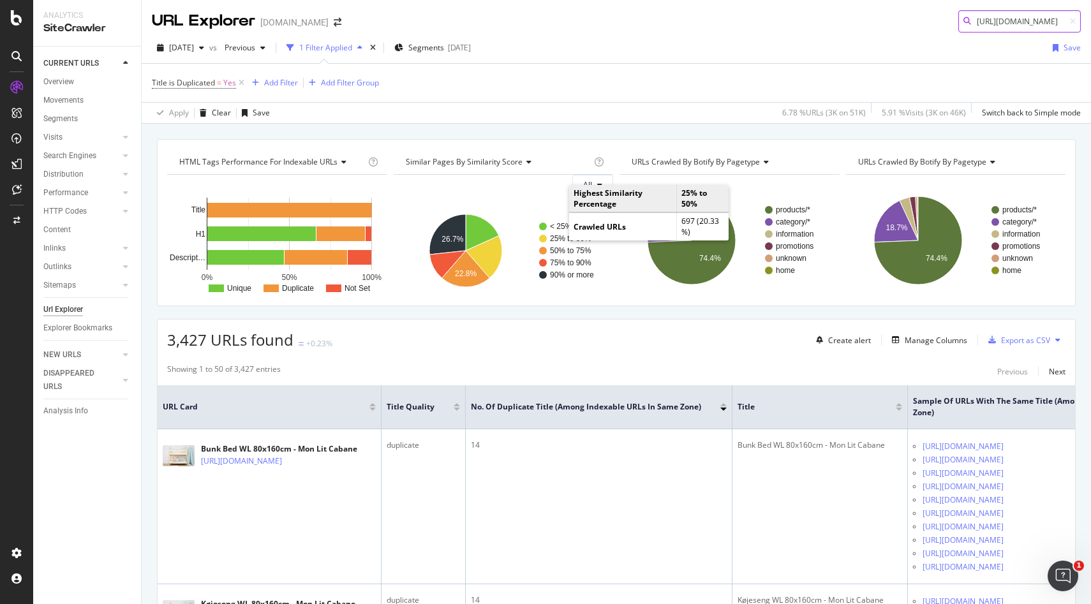
click at [993, 26] on input "https://monlitcabane.com/fr/meubles/7961-bureau-et-chaise-avec-tableau-magnetiq…" at bounding box center [1020, 21] width 123 height 22
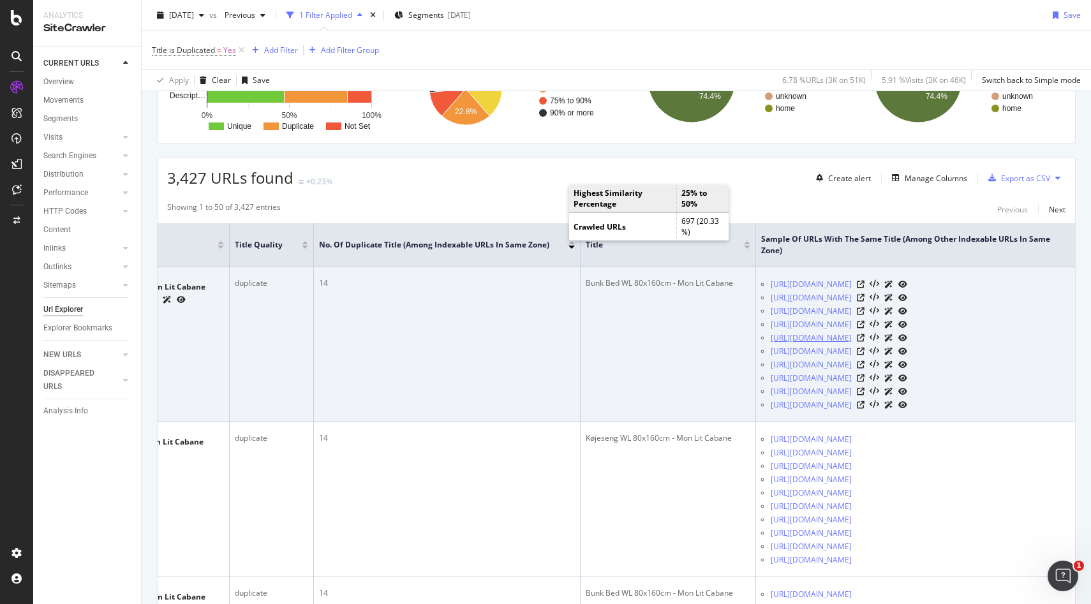
scroll to position [223, 0]
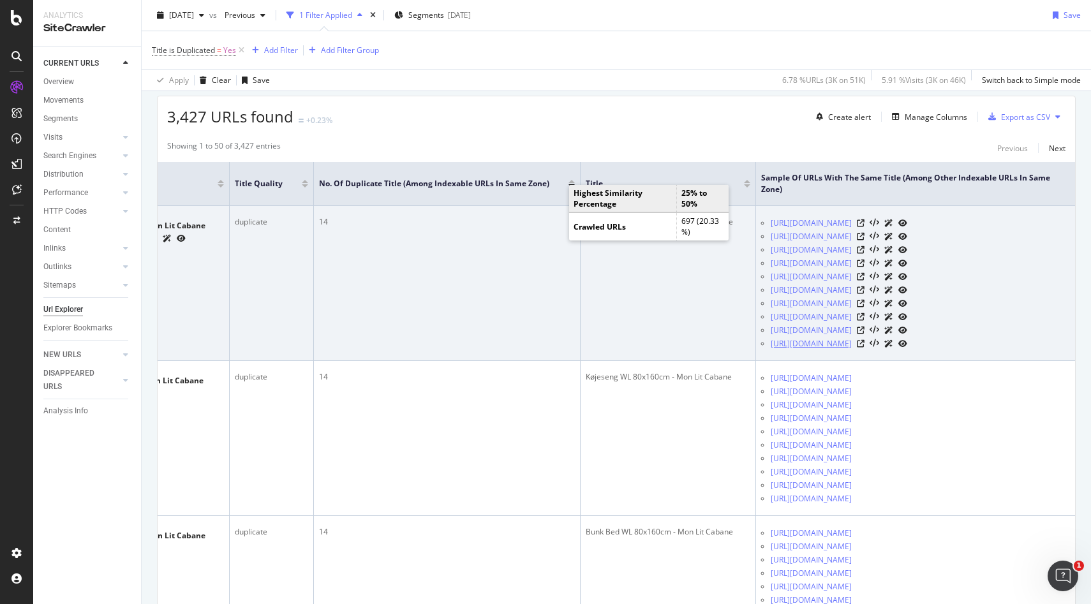
click at [852, 350] on link "[URL][DOMAIN_NAME]" at bounding box center [811, 344] width 81 height 13
click at [562, 348] on td "14" at bounding box center [447, 283] width 267 height 155
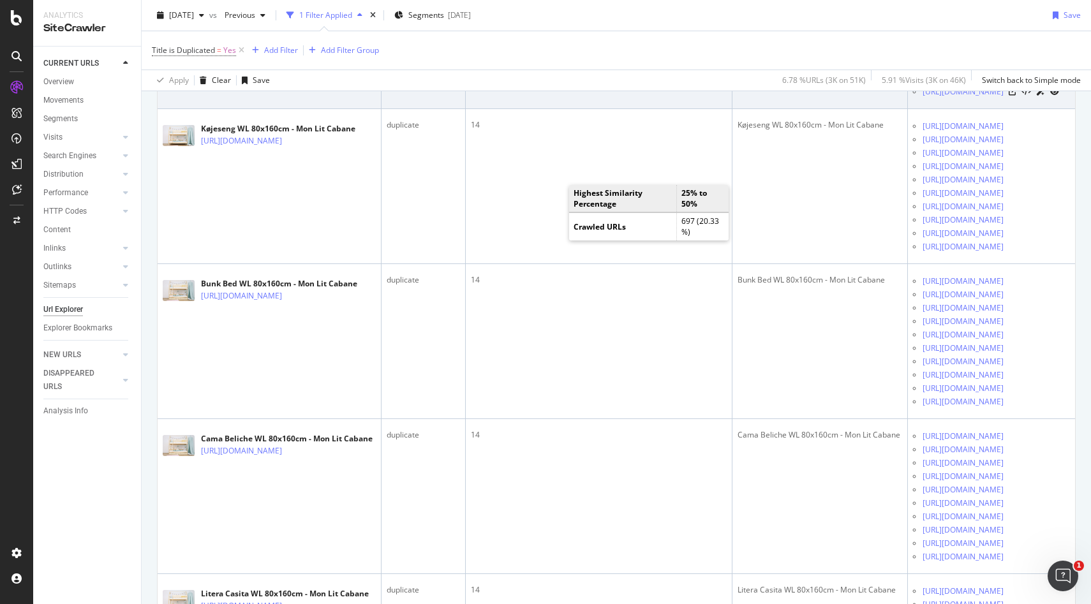
scroll to position [476, 0]
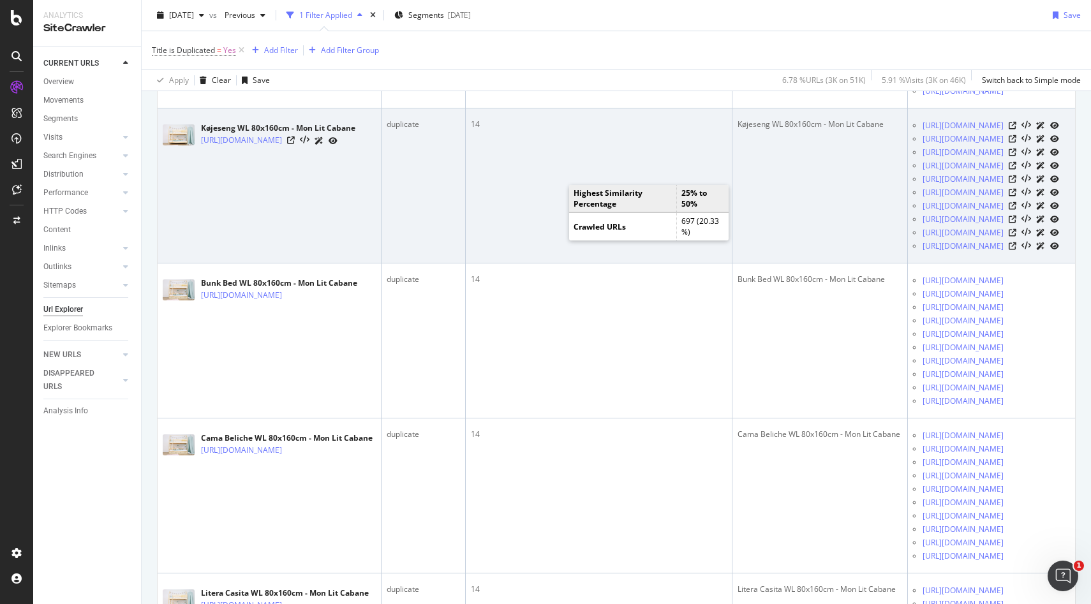
click at [702, 264] on td "14" at bounding box center [599, 185] width 267 height 155
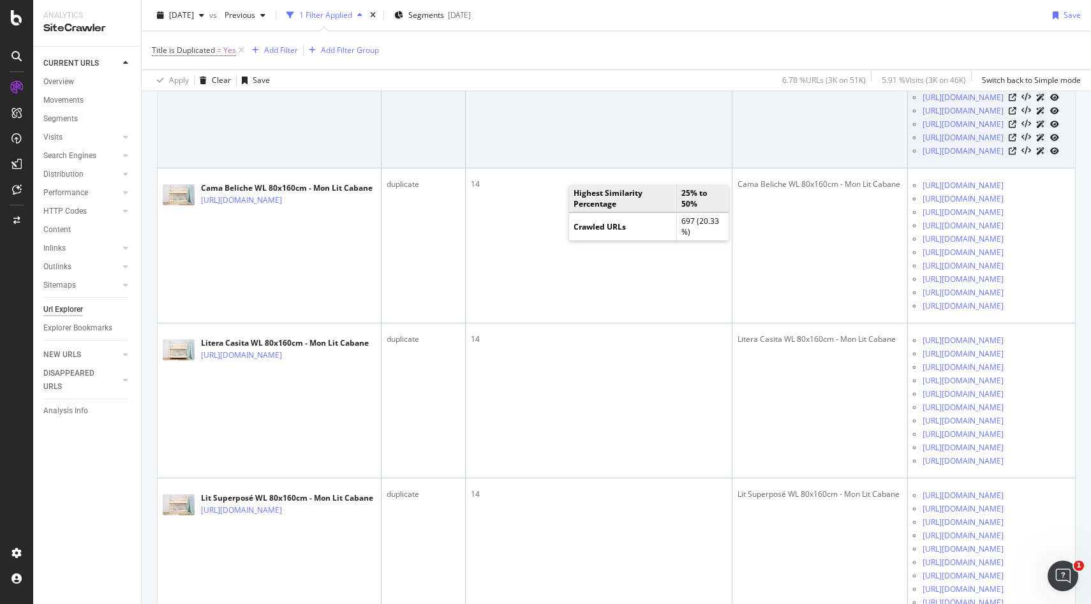
scroll to position [0, 0]
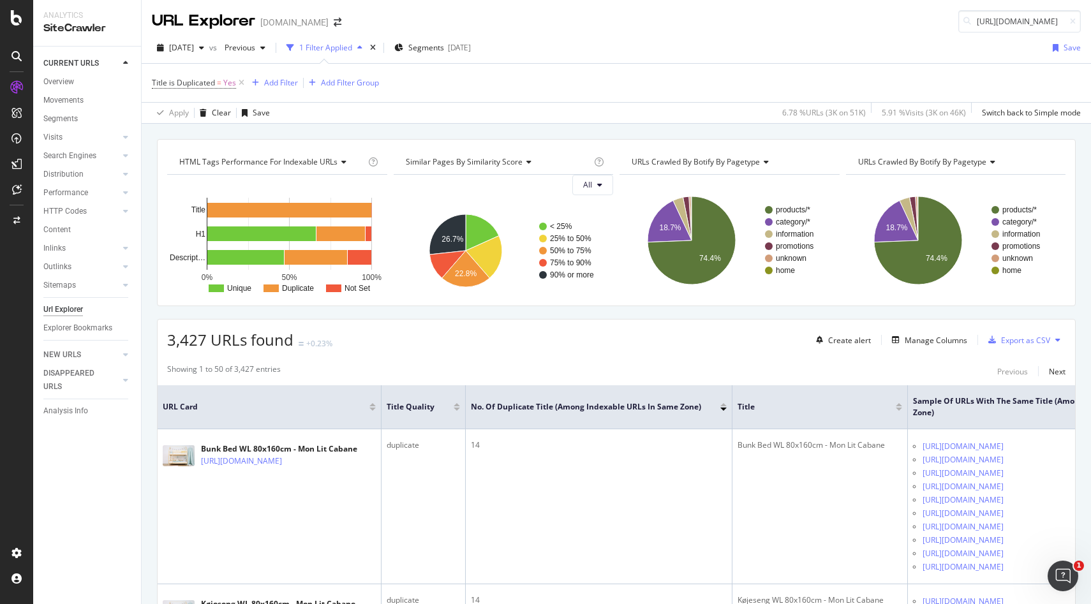
click at [577, 331] on div "3,427 URLs found +0.23% Create alert Manage Columns Export as CSV" at bounding box center [617, 335] width 918 height 31
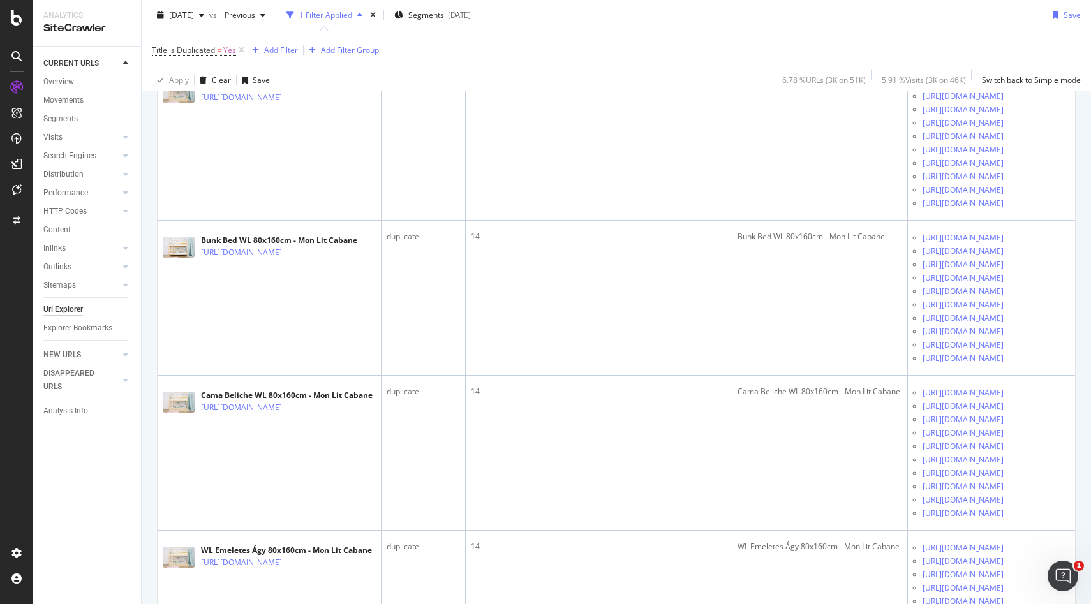
scroll to position [2942, 0]
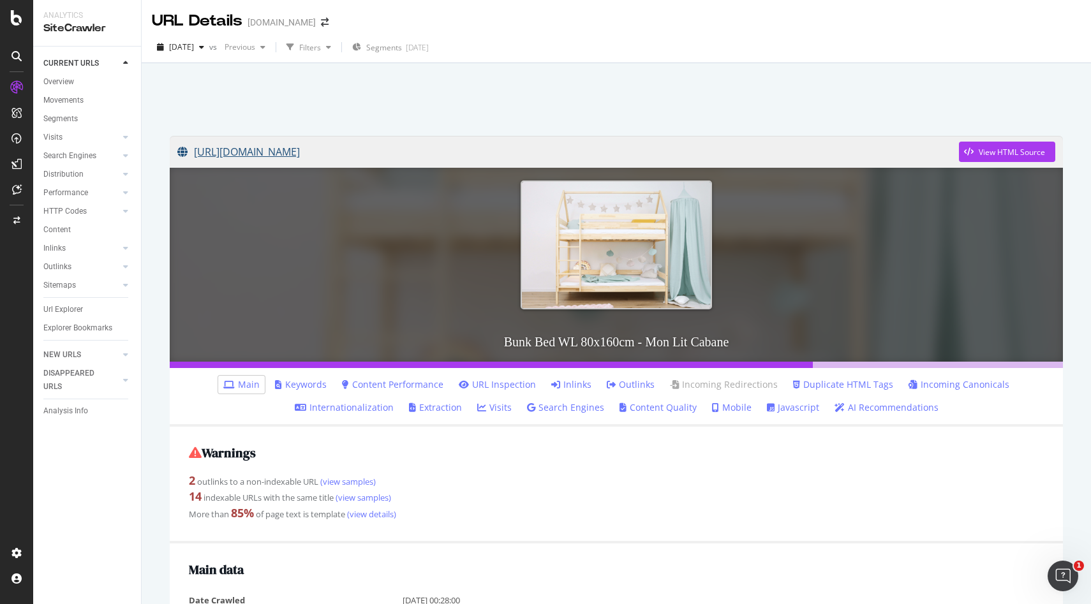
click at [487, 151] on link "[URL][DOMAIN_NAME]" at bounding box center [568, 152] width 782 height 32
